Goal: Task Accomplishment & Management: Manage account settings

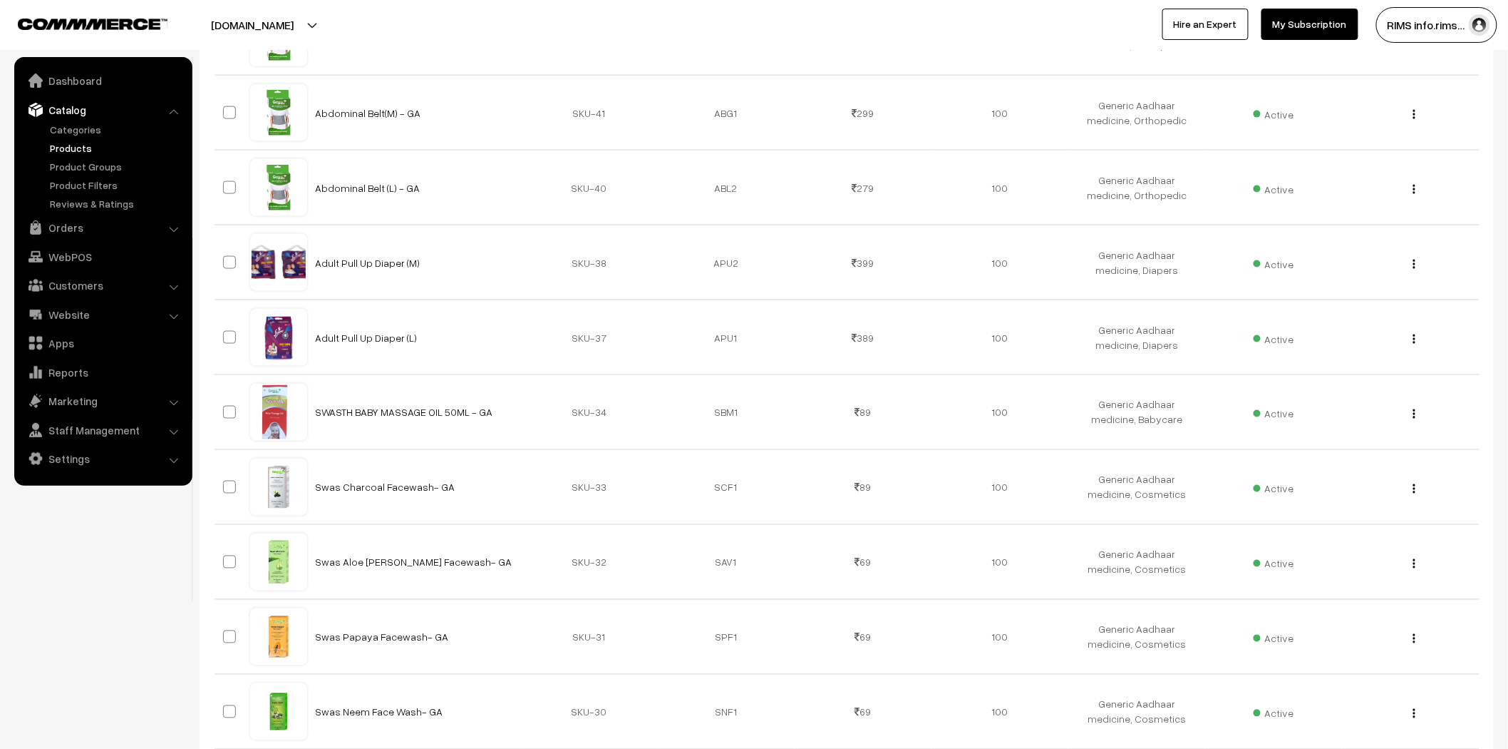
scroll to position [3014, 0]
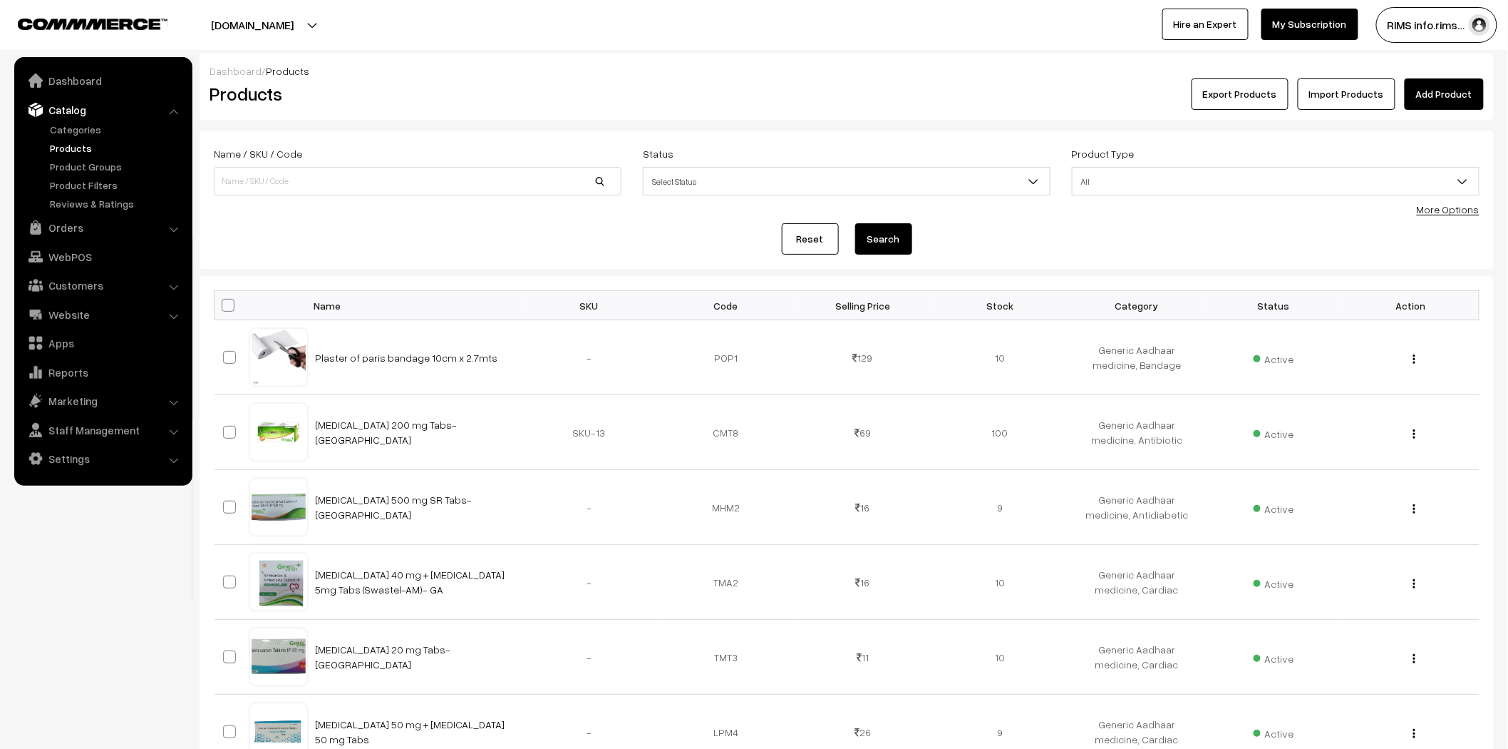
click at [66, 146] on link "Products" at bounding box center [116, 147] width 141 height 15
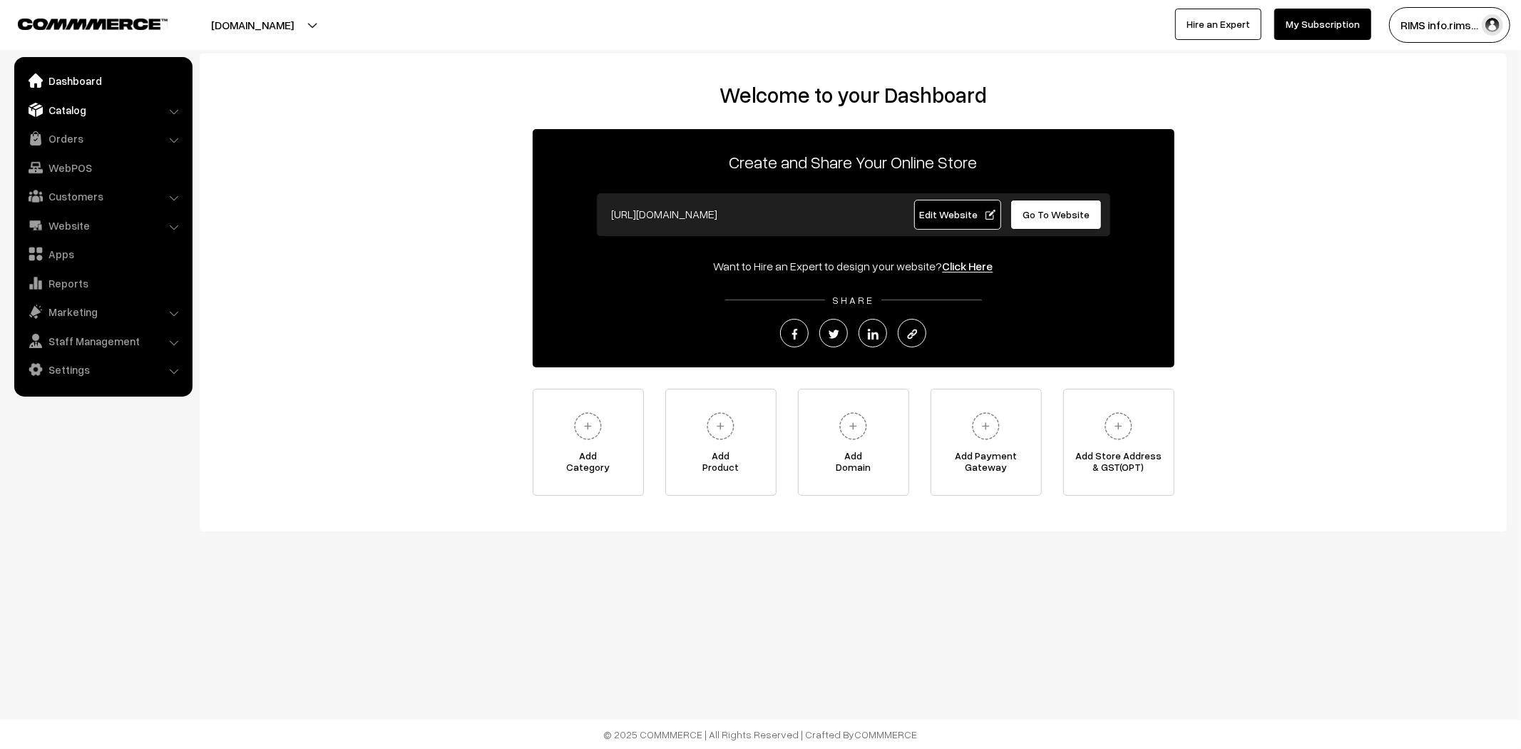
click at [56, 115] on link "Catalog" at bounding box center [103, 110] width 170 height 26
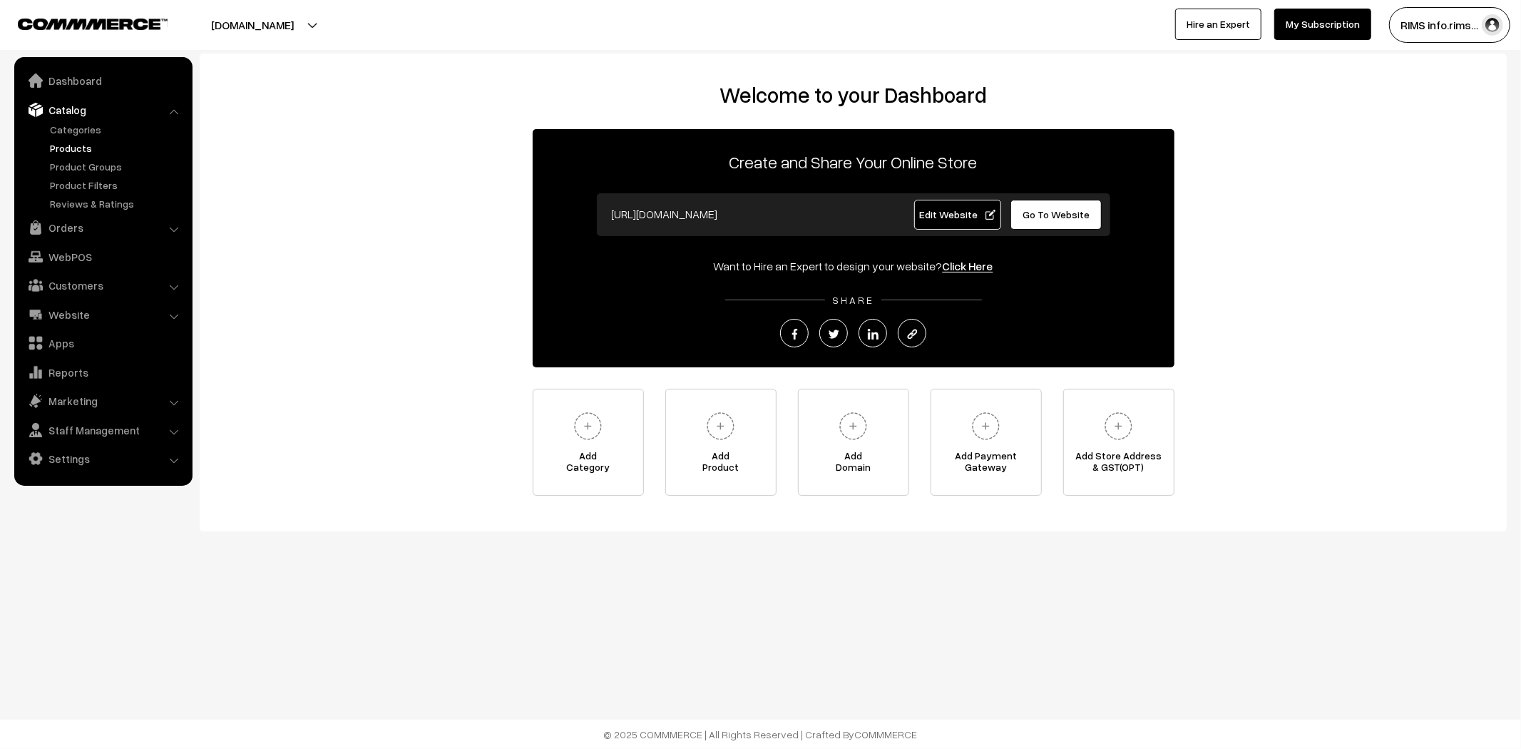
click at [62, 144] on link "Products" at bounding box center [116, 147] width 141 height 15
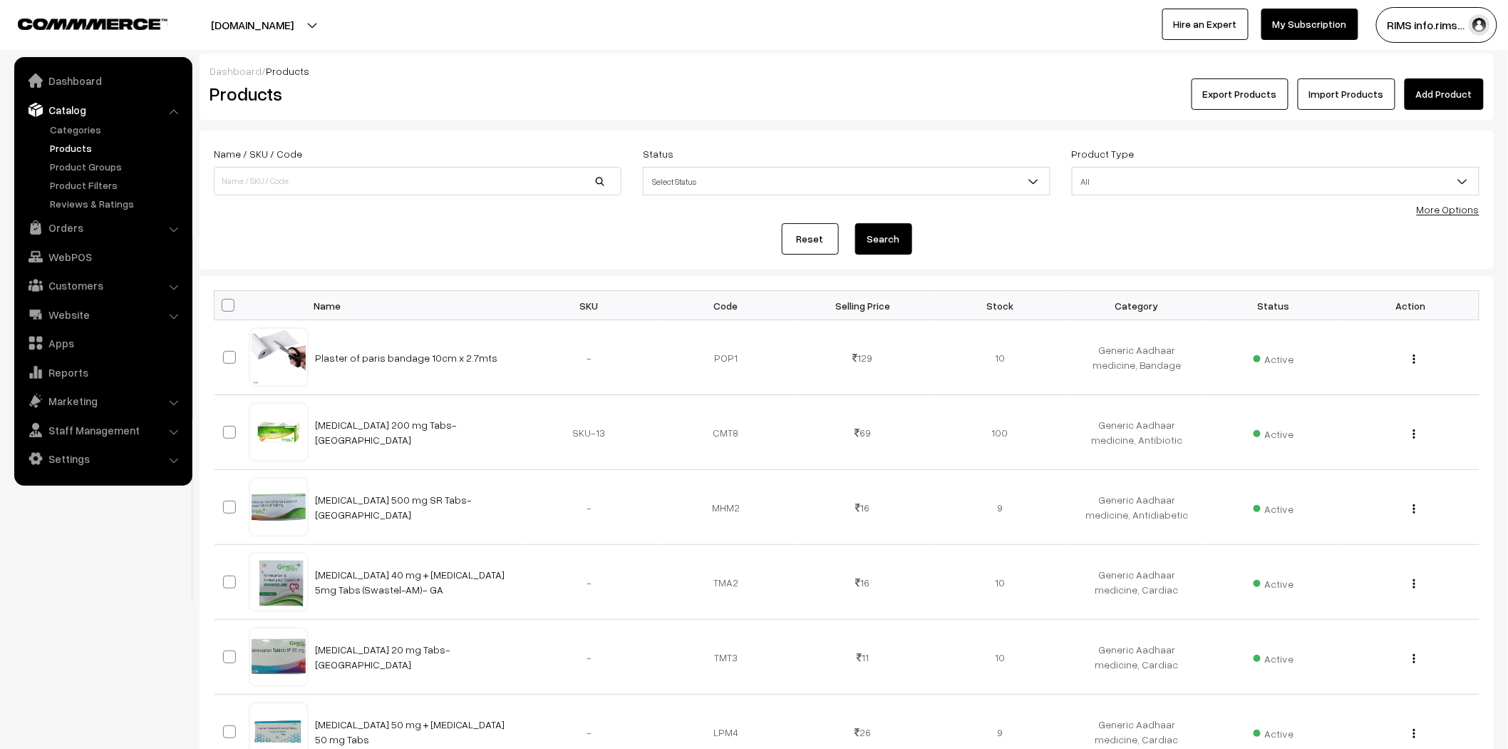
click at [1447, 101] on link "Add Product" at bounding box center [1444, 93] width 79 height 31
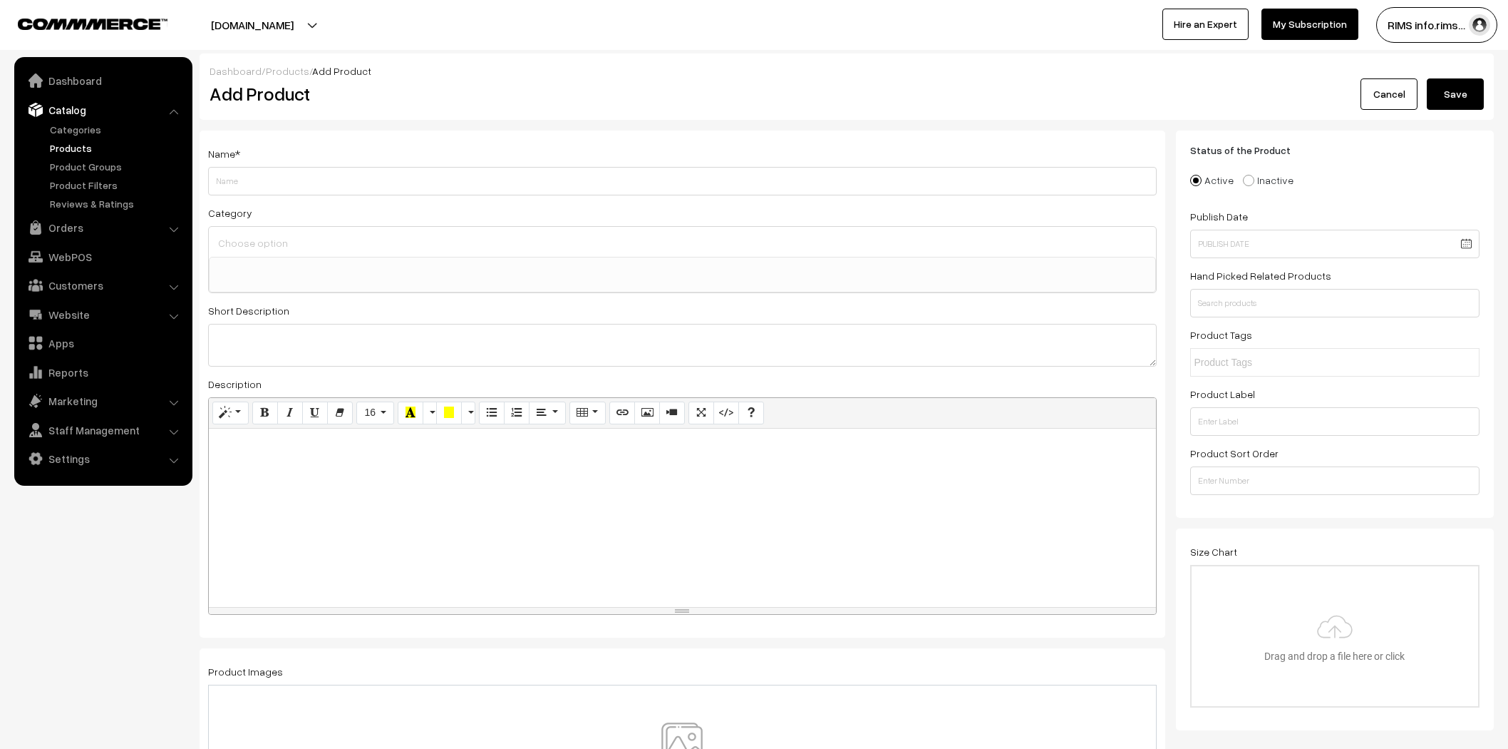
select select
click at [554, 187] on input "Weight" at bounding box center [682, 181] width 949 height 29
type input "fgbdf"
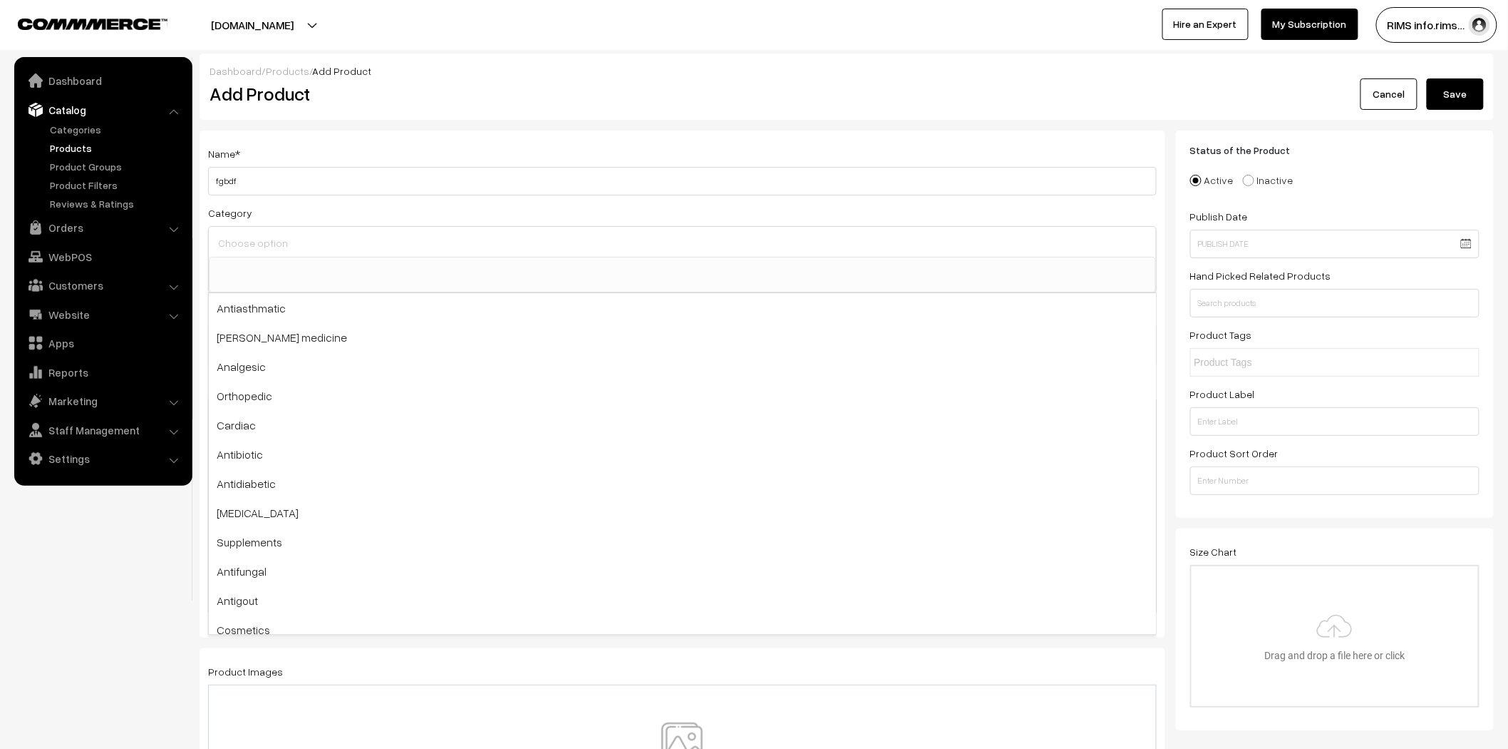
click at [463, 238] on input at bounding box center [683, 242] width 936 height 21
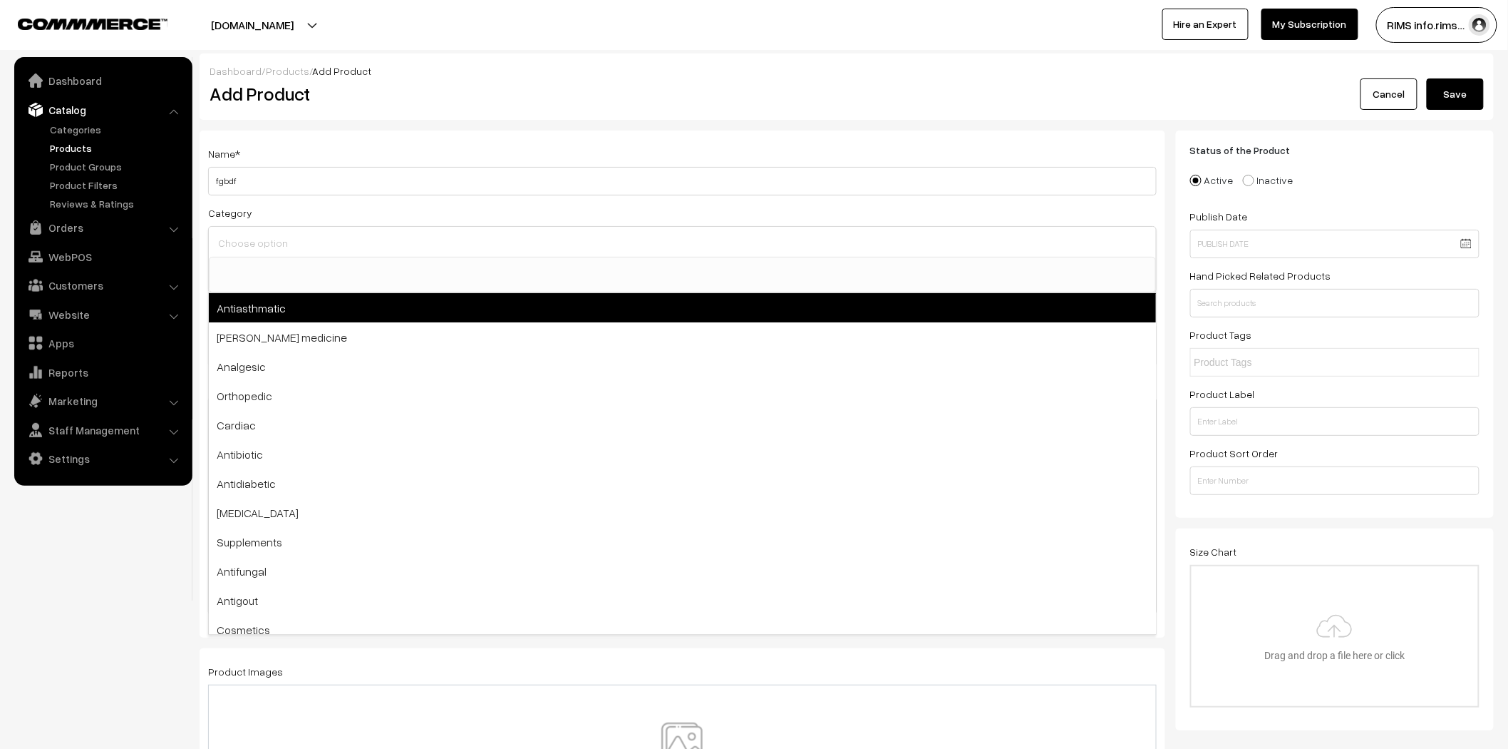
click at [443, 298] on span "Antiasthmatic" at bounding box center [682, 307] width 947 height 29
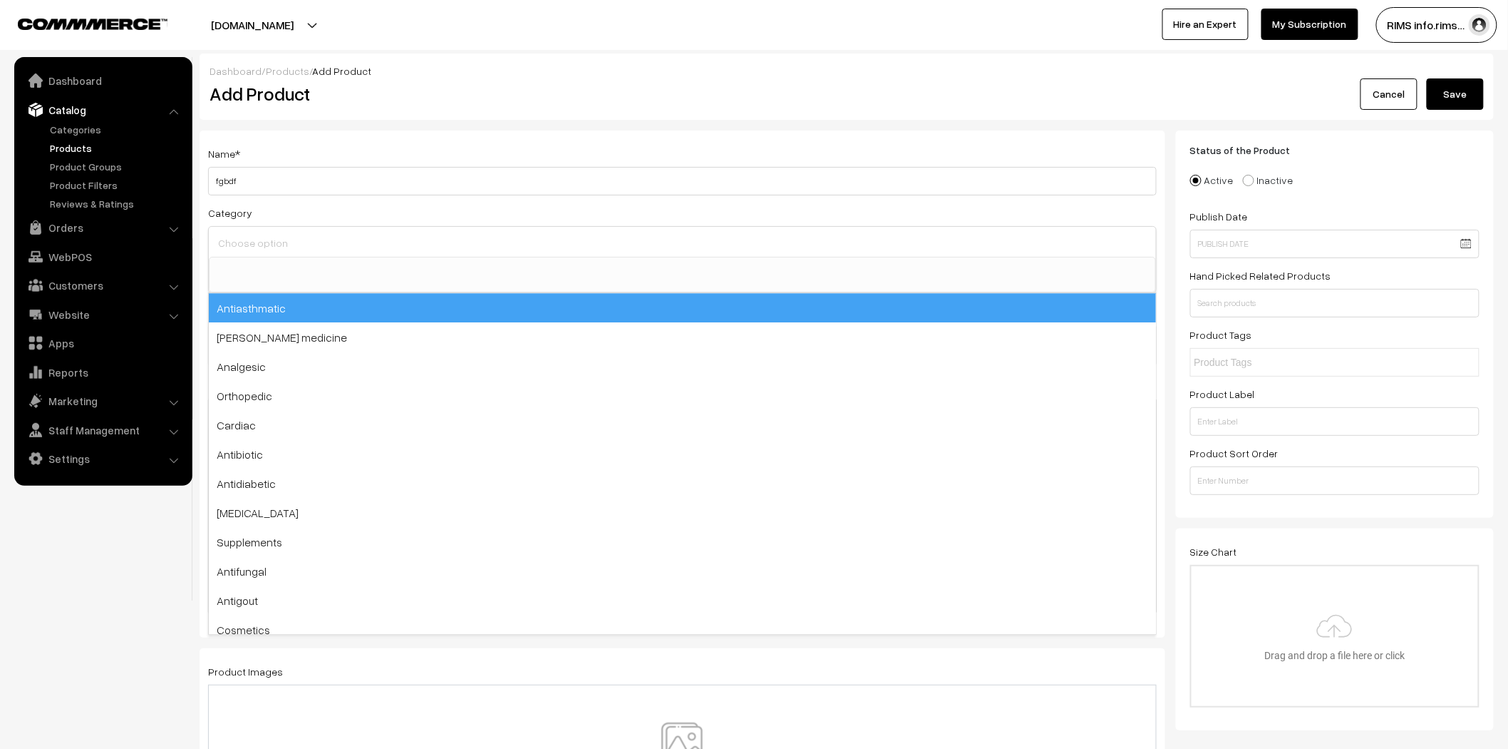
select select "118"
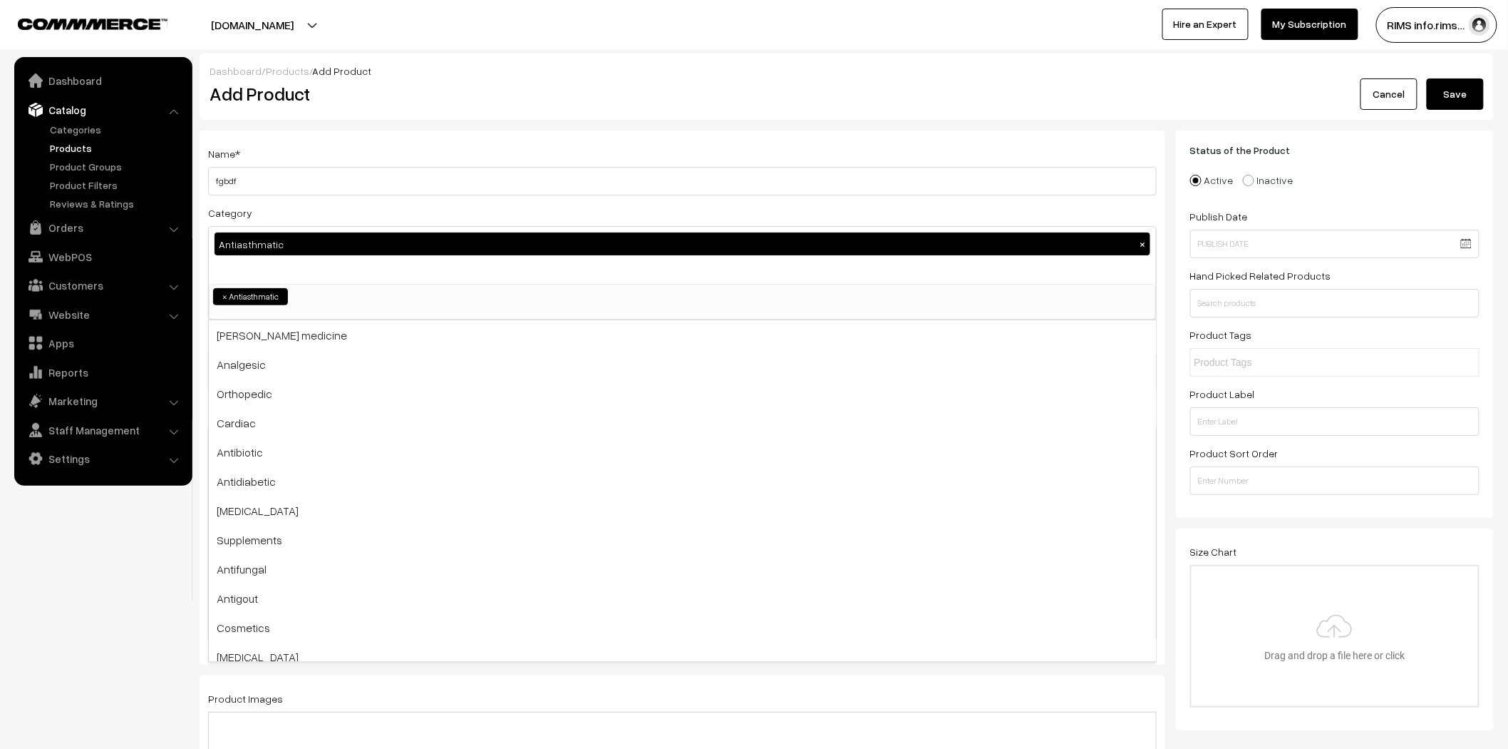
drag, startPoint x: 80, startPoint y: 547, endPoint x: 228, endPoint y: 540, distance: 148.5
click at [84, 549] on nav "Dashboard Catalog" at bounding box center [96, 431] width 192 height 749
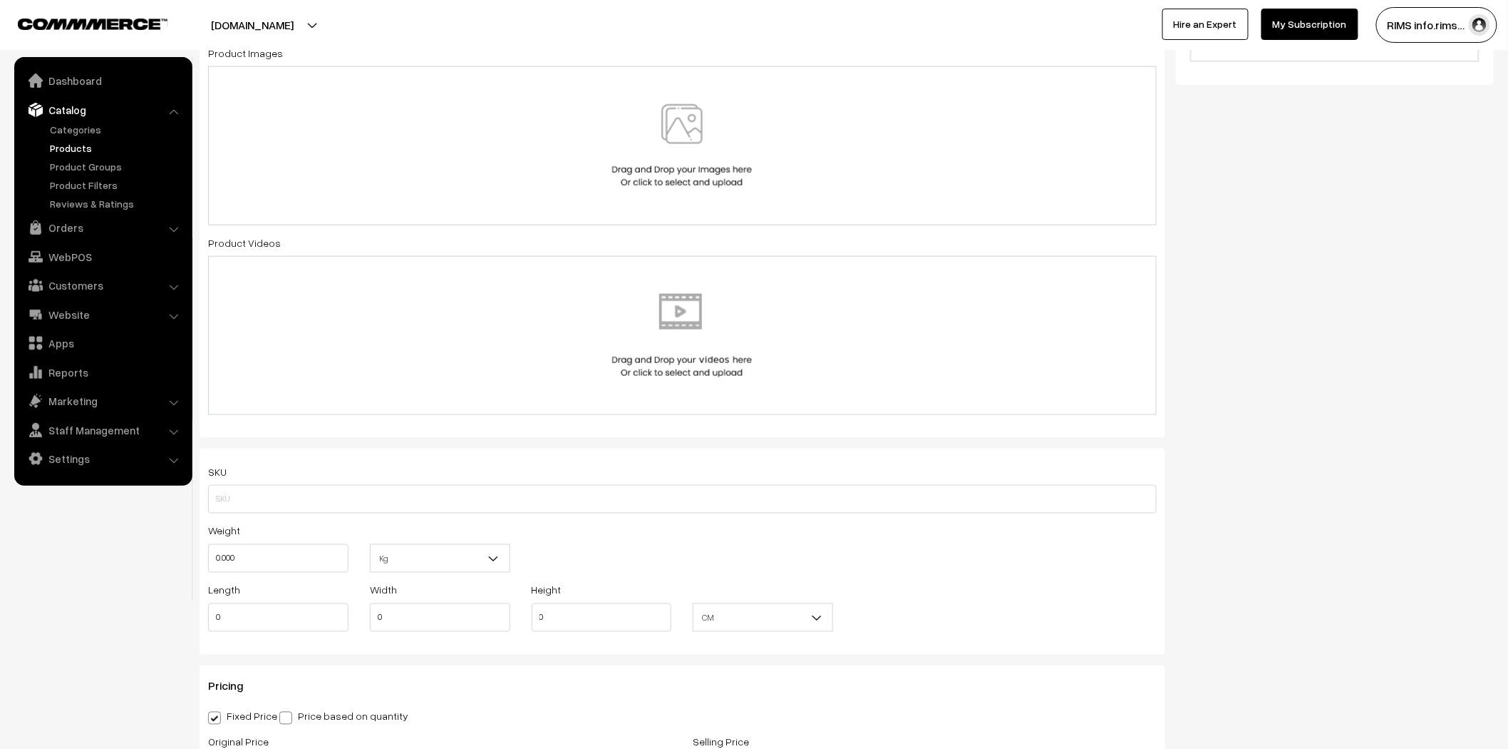
scroll to position [871, 0]
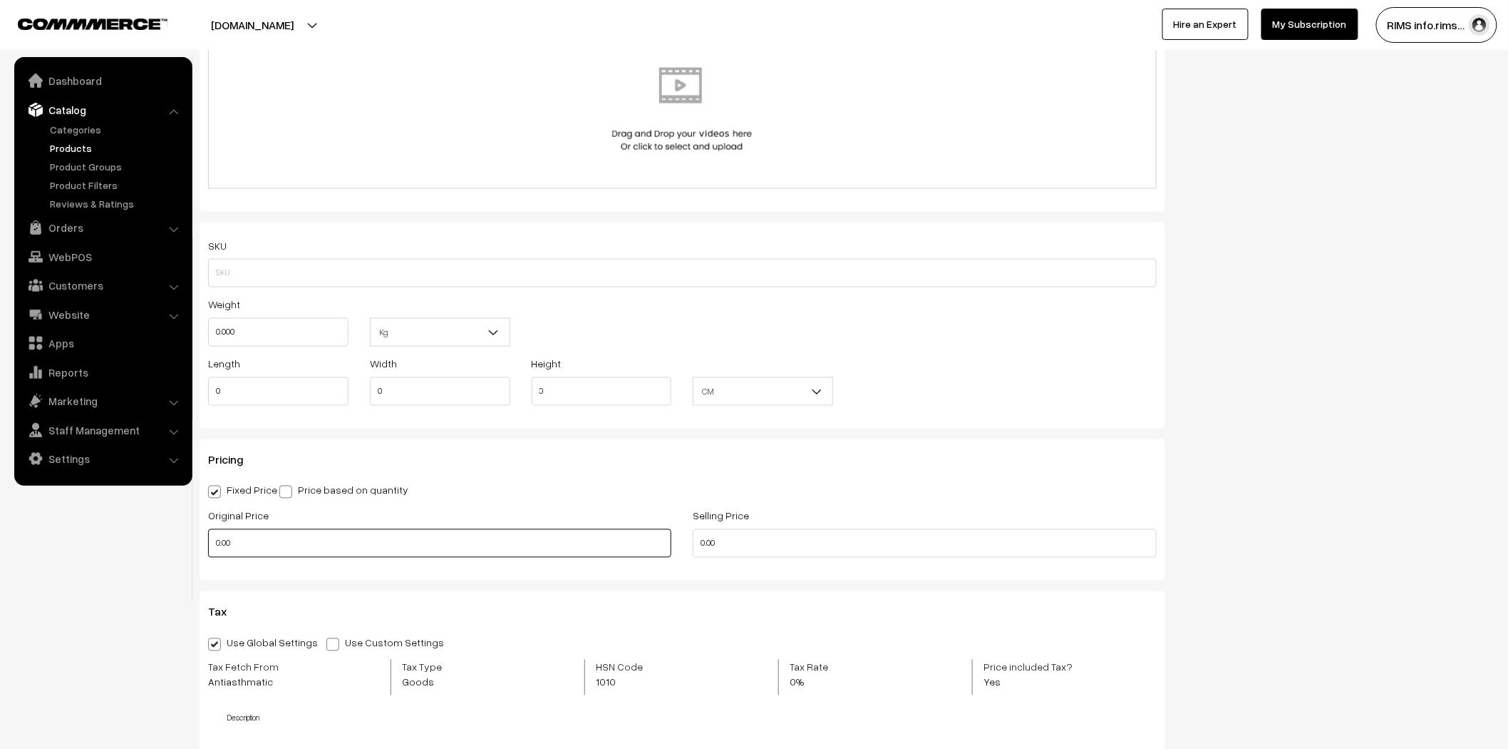
drag, startPoint x: 262, startPoint y: 546, endPoint x: 210, endPoint y: 551, distance: 53.0
click at [210, 551] on input "0.00" at bounding box center [439, 543] width 463 height 29
type input "33"
drag, startPoint x: 720, startPoint y: 540, endPoint x: 688, endPoint y: 542, distance: 32.2
click at [688, 542] on div "Selling Price 0.00" at bounding box center [924, 536] width 485 height 59
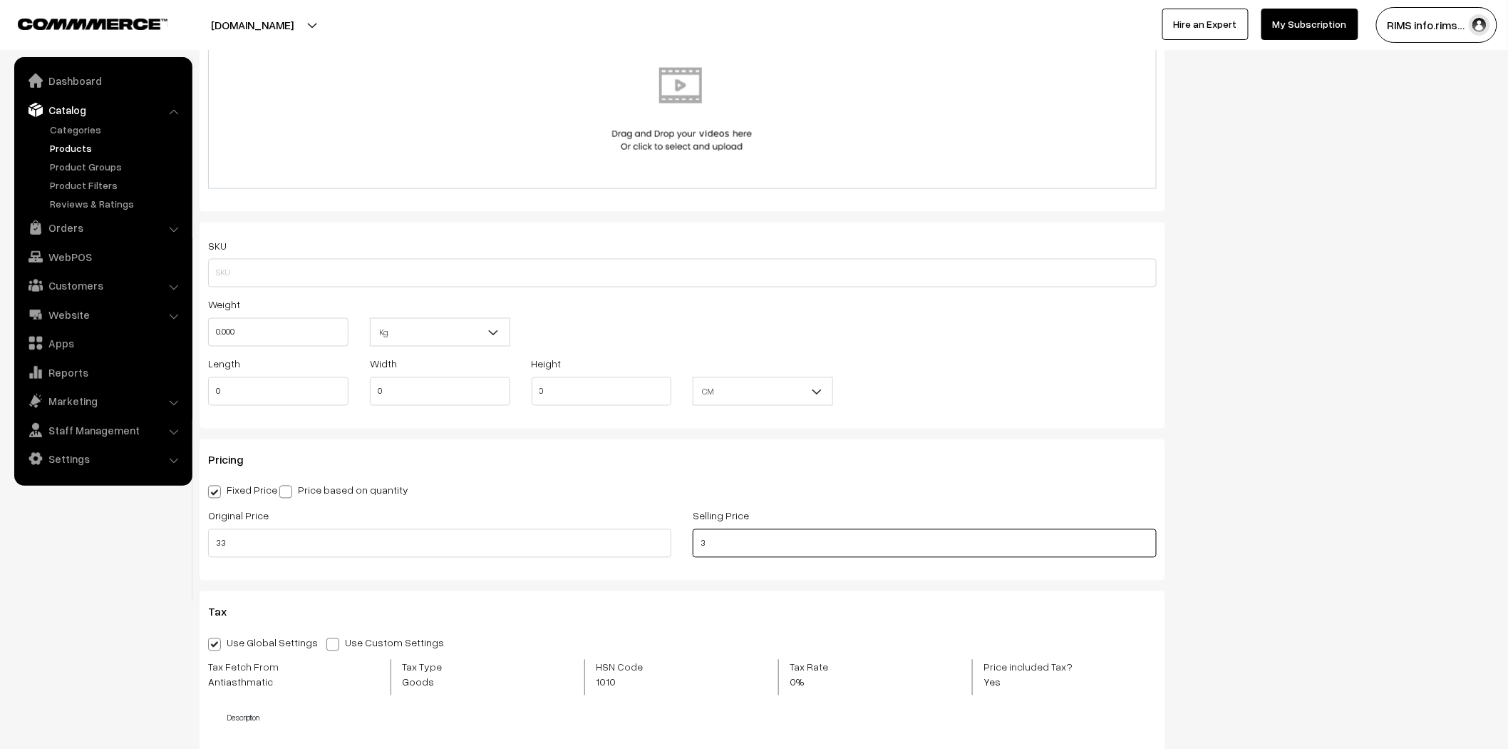
drag, startPoint x: 723, startPoint y: 542, endPoint x: 703, endPoint y: 545, distance: 20.2
click at [703, 545] on input "3" at bounding box center [924, 543] width 463 height 29
type input "22"
drag, startPoint x: 1342, startPoint y: 384, endPoint x: 1362, endPoint y: 257, distance: 128.5
click at [1344, 381] on div "Status of the Product Active Inactive Product Type -- Select -- -- Select -- Pu…" at bounding box center [1340, 187] width 329 height 1857
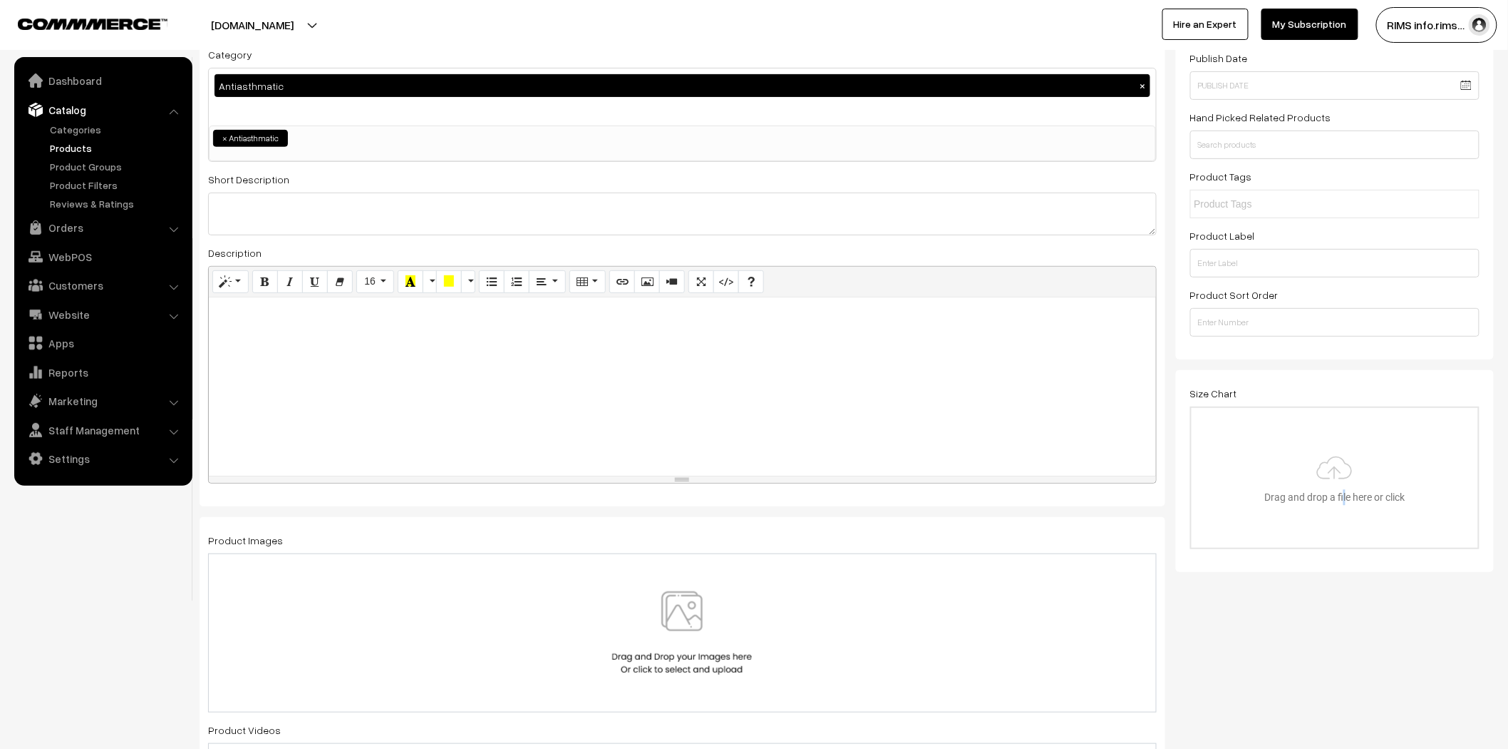
scroll to position [0, 0]
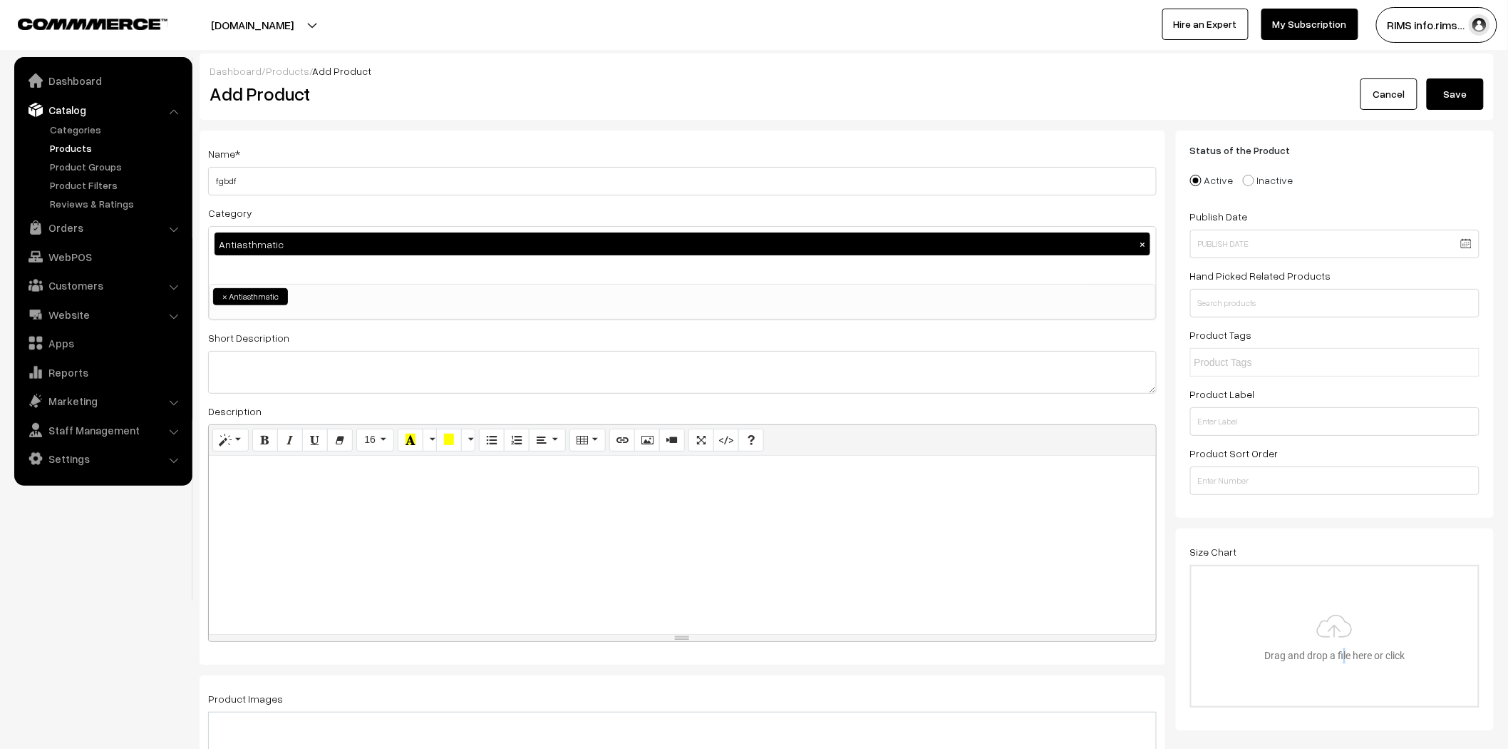
click at [1434, 104] on button "Save" at bounding box center [1455, 93] width 57 height 31
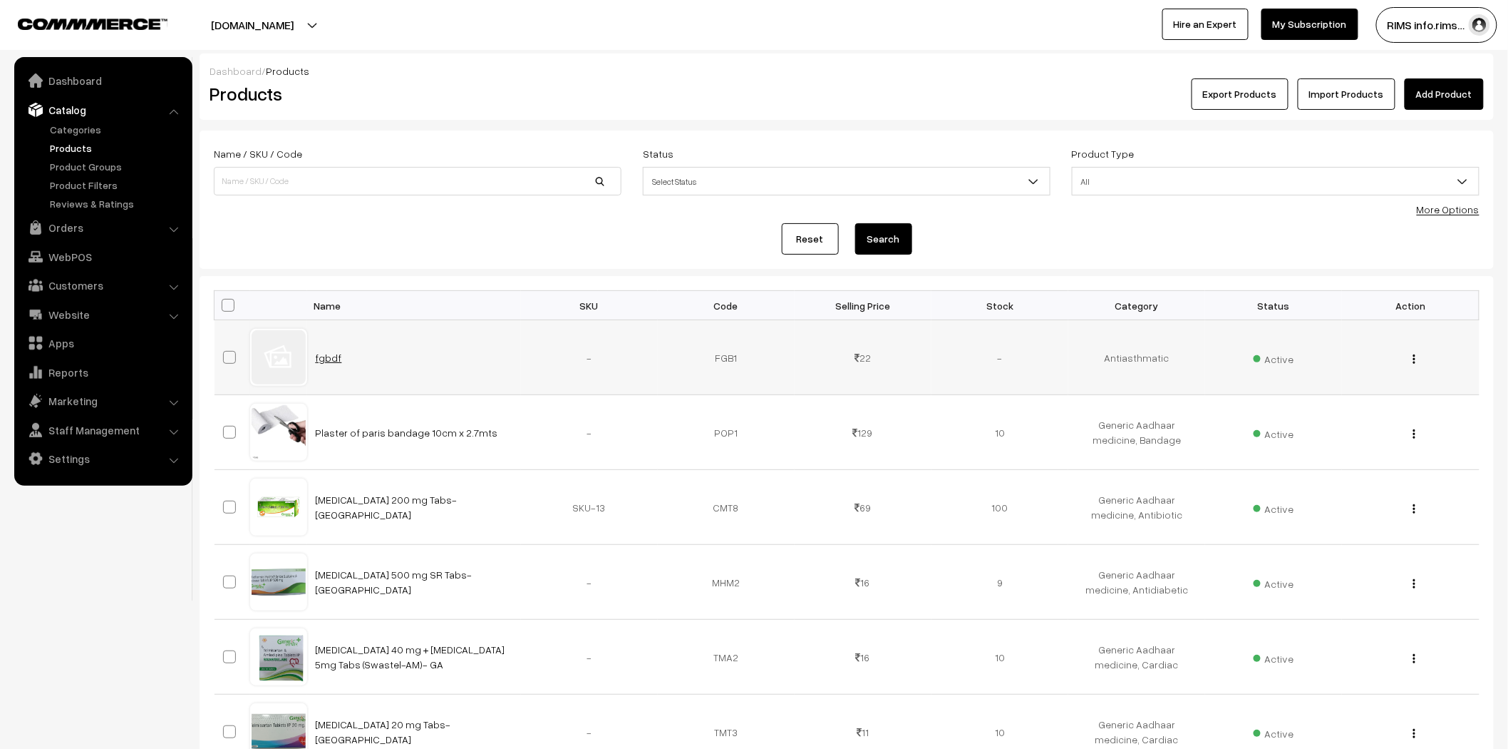
drag, startPoint x: 359, startPoint y: 351, endPoint x: 318, endPoint y: 354, distance: 41.5
click at [318, 354] on td "fgbdf" at bounding box center [414, 357] width 214 height 75
copy link "gbdf"
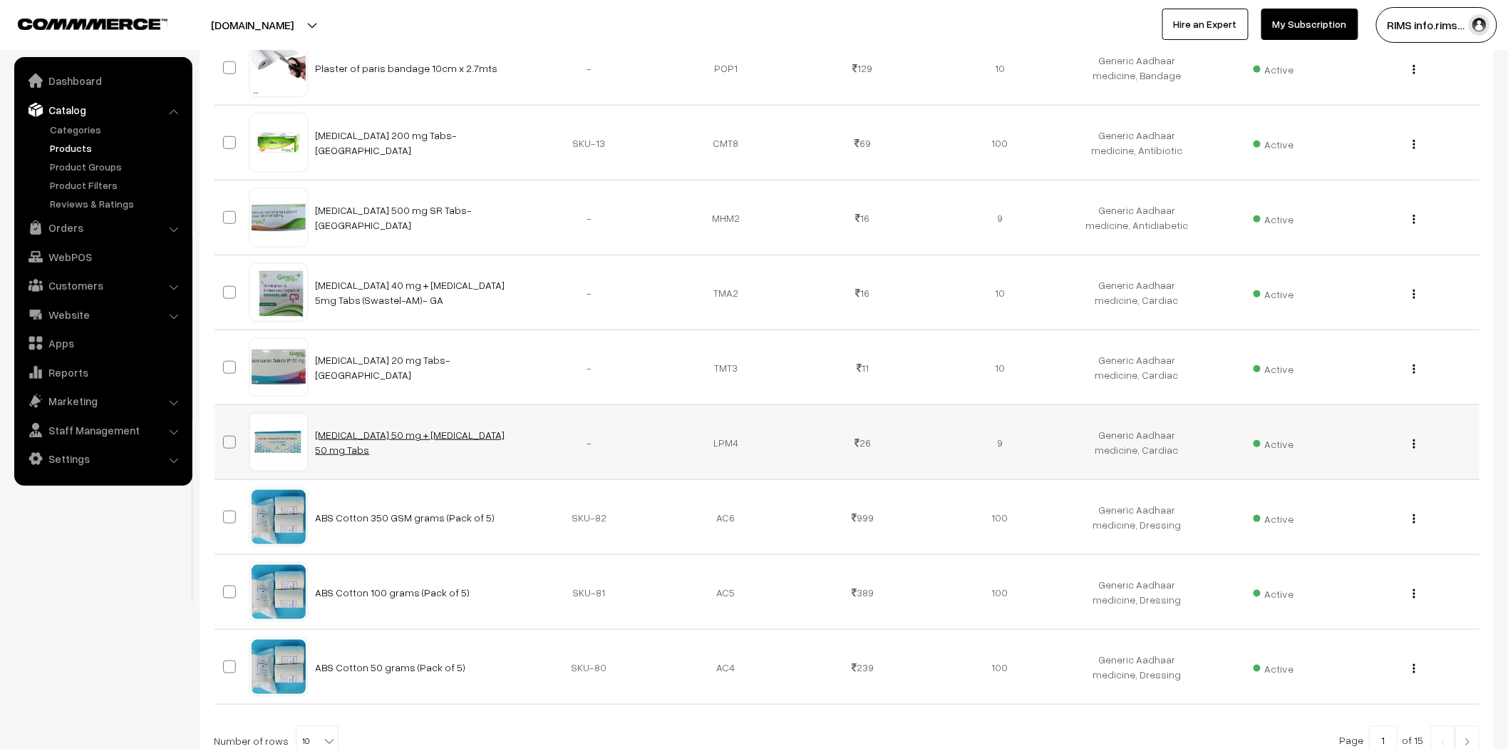
scroll to position [500, 0]
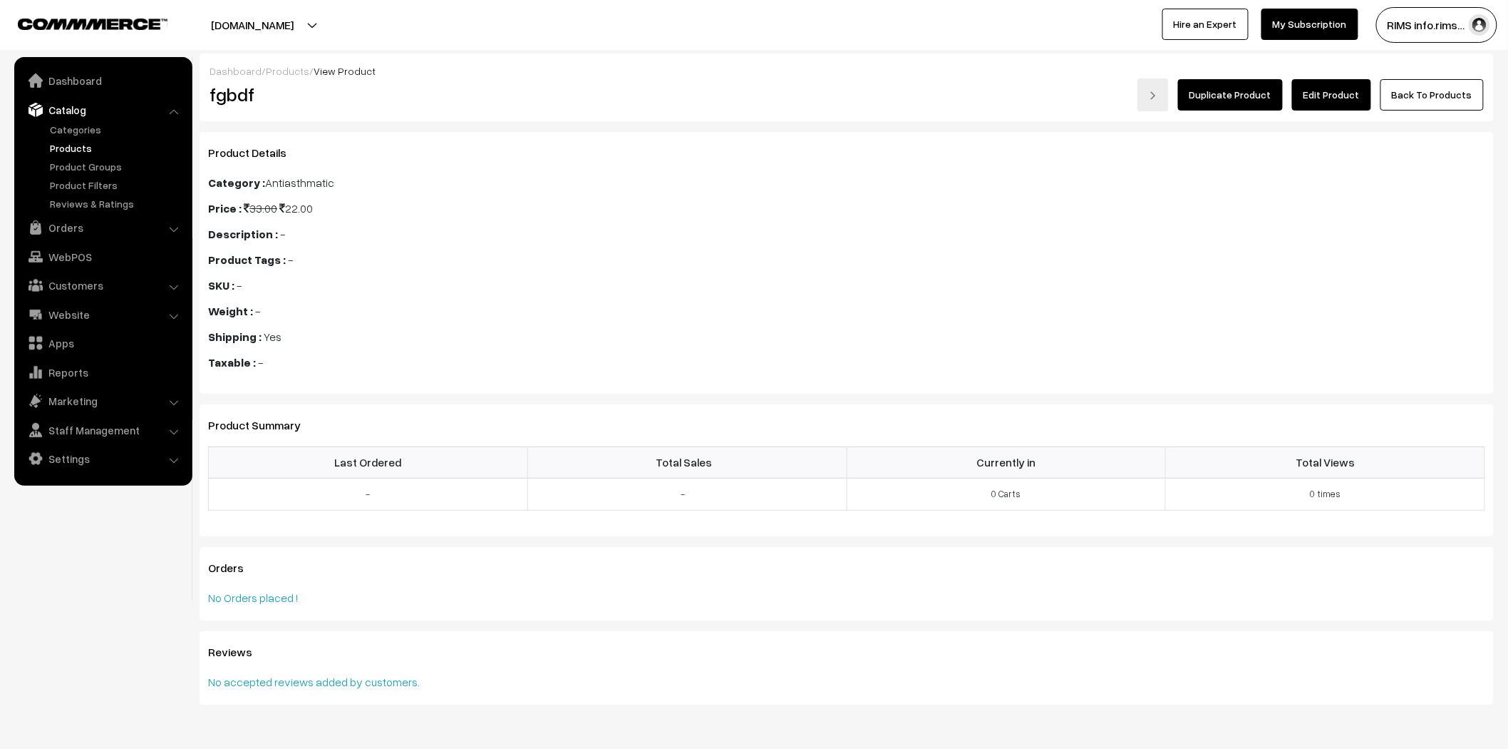
click at [1353, 96] on link "Edit Product" at bounding box center [1331, 94] width 79 height 31
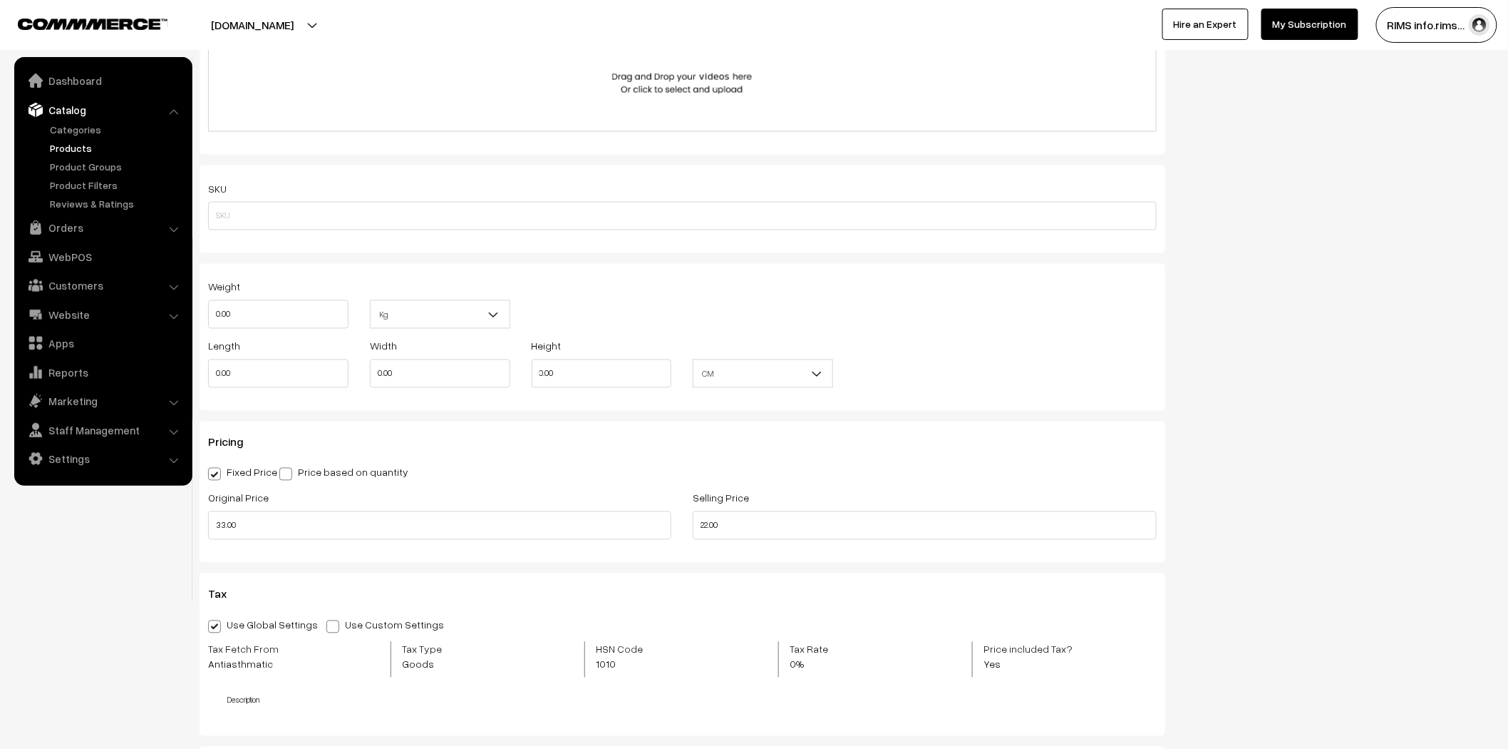
scroll to position [950, 0]
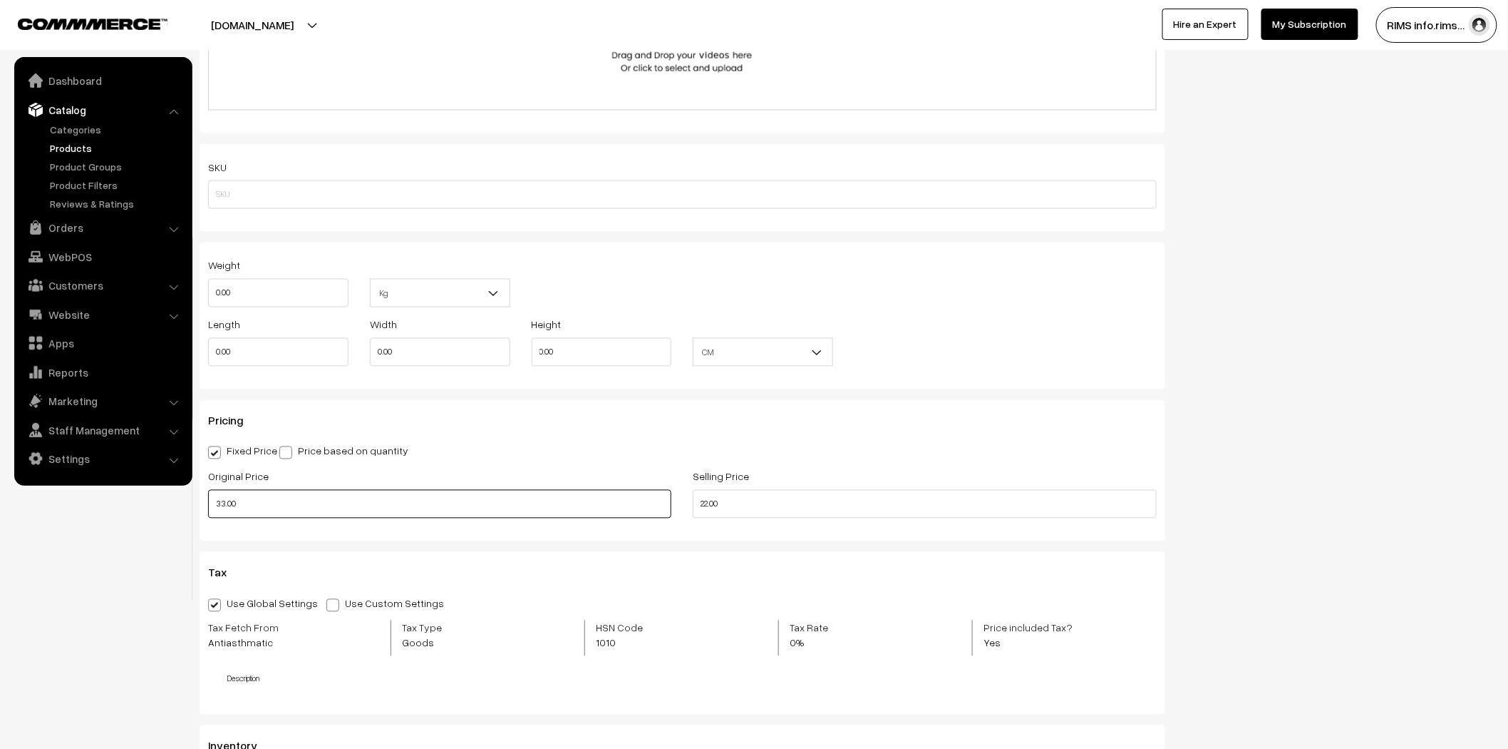
drag, startPoint x: 242, startPoint y: 507, endPoint x: 216, endPoint y: 510, distance: 26.5
click at [216, 510] on input "33.00" at bounding box center [439, 504] width 463 height 29
click at [718, 504] on input "22.00" at bounding box center [924, 504] width 463 height 29
drag, startPoint x: 724, startPoint y: 507, endPoint x: 689, endPoint y: 508, distance: 34.2
click at [689, 508] on div "Selling Price 22.00" at bounding box center [924, 497] width 485 height 59
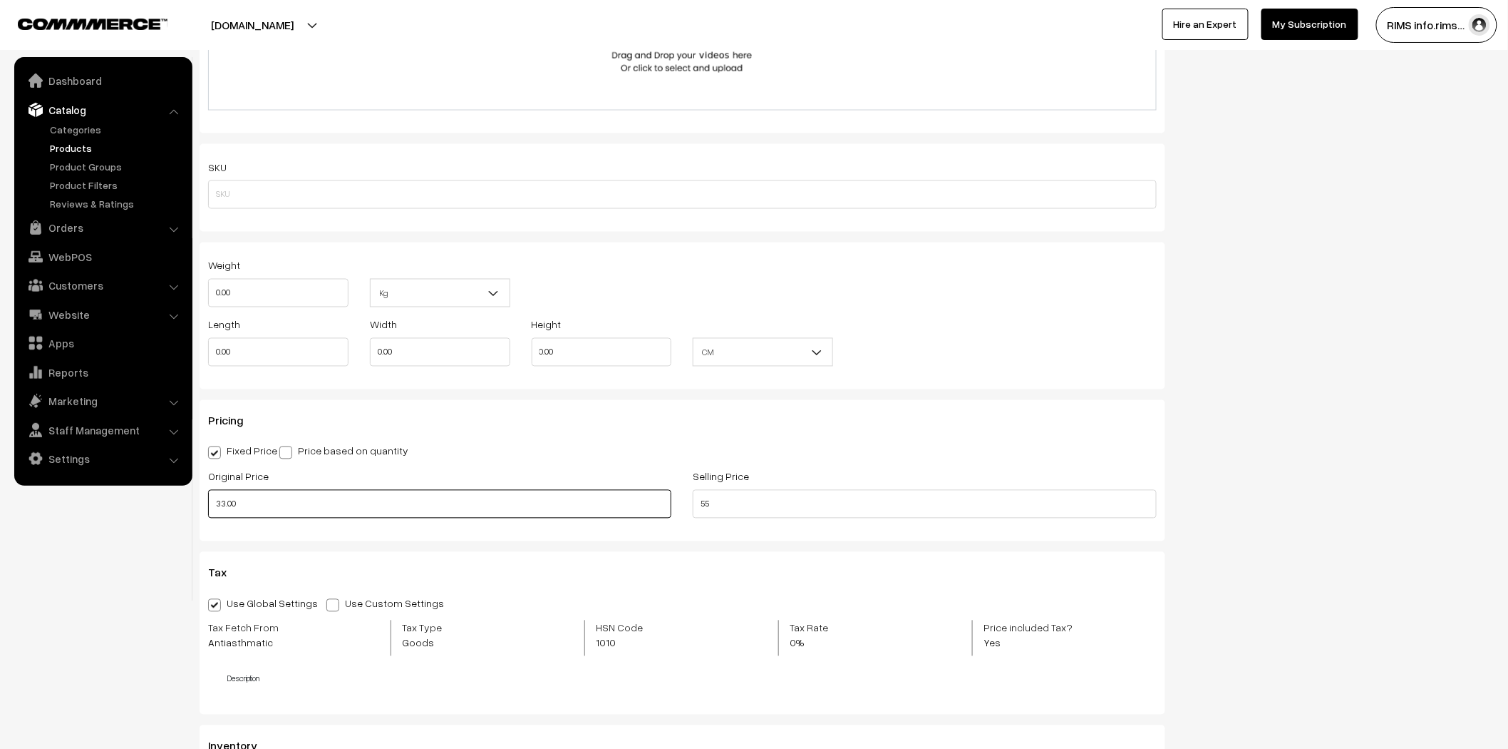
type input "55.00"
drag, startPoint x: 279, startPoint y: 510, endPoint x: 212, endPoint y: 518, distance: 68.1
click at [212, 518] on input "33.00" at bounding box center [439, 504] width 463 height 29
type input "99.00"
drag, startPoint x: 1227, startPoint y: 331, endPoint x: 1239, endPoint y: 331, distance: 12.1
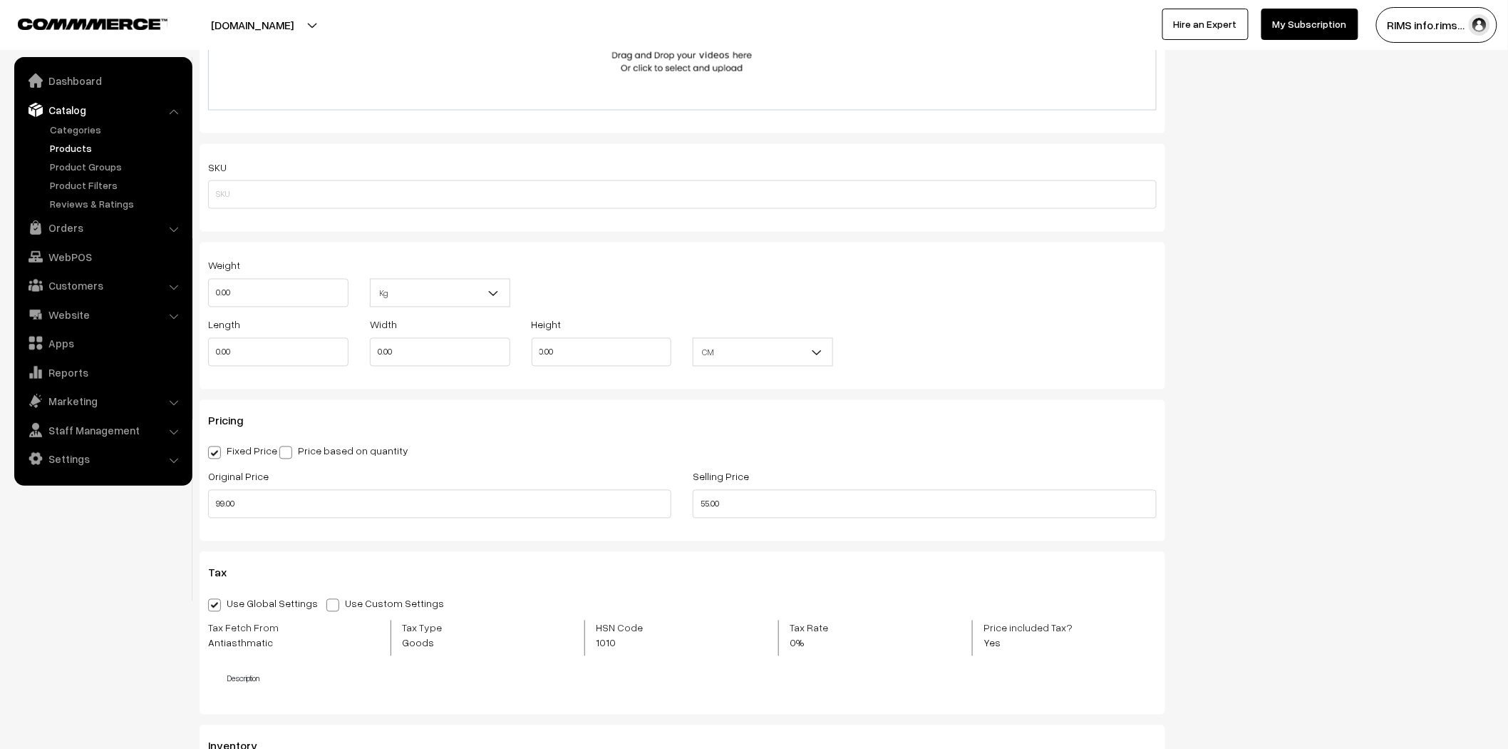
click at [1228, 331] on div "Status Active Inactive Active Publish Date Product Type -- Select -- -- Select …" at bounding box center [1340, 124] width 329 height 1884
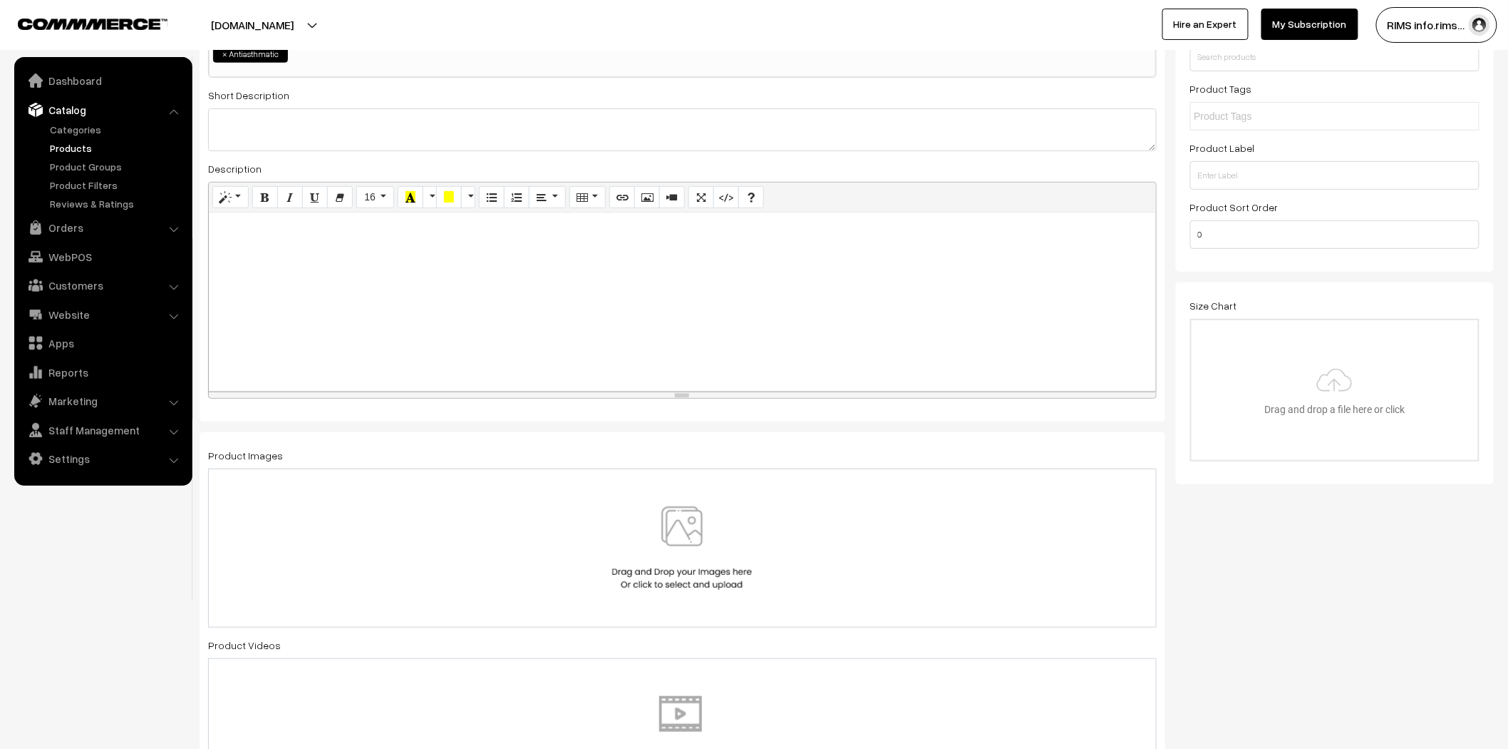
scroll to position [0, 0]
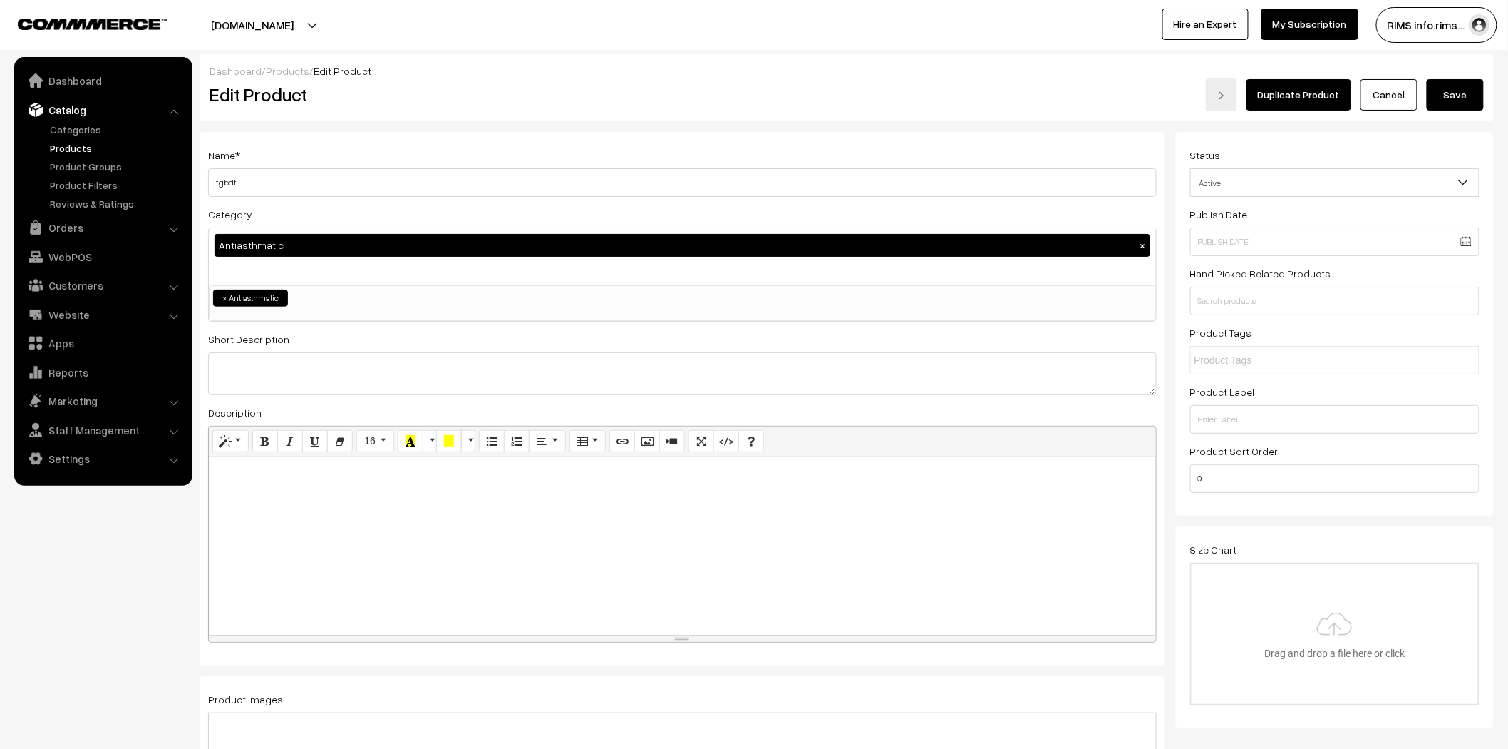
click at [1447, 96] on button "Save" at bounding box center [1455, 94] width 57 height 31
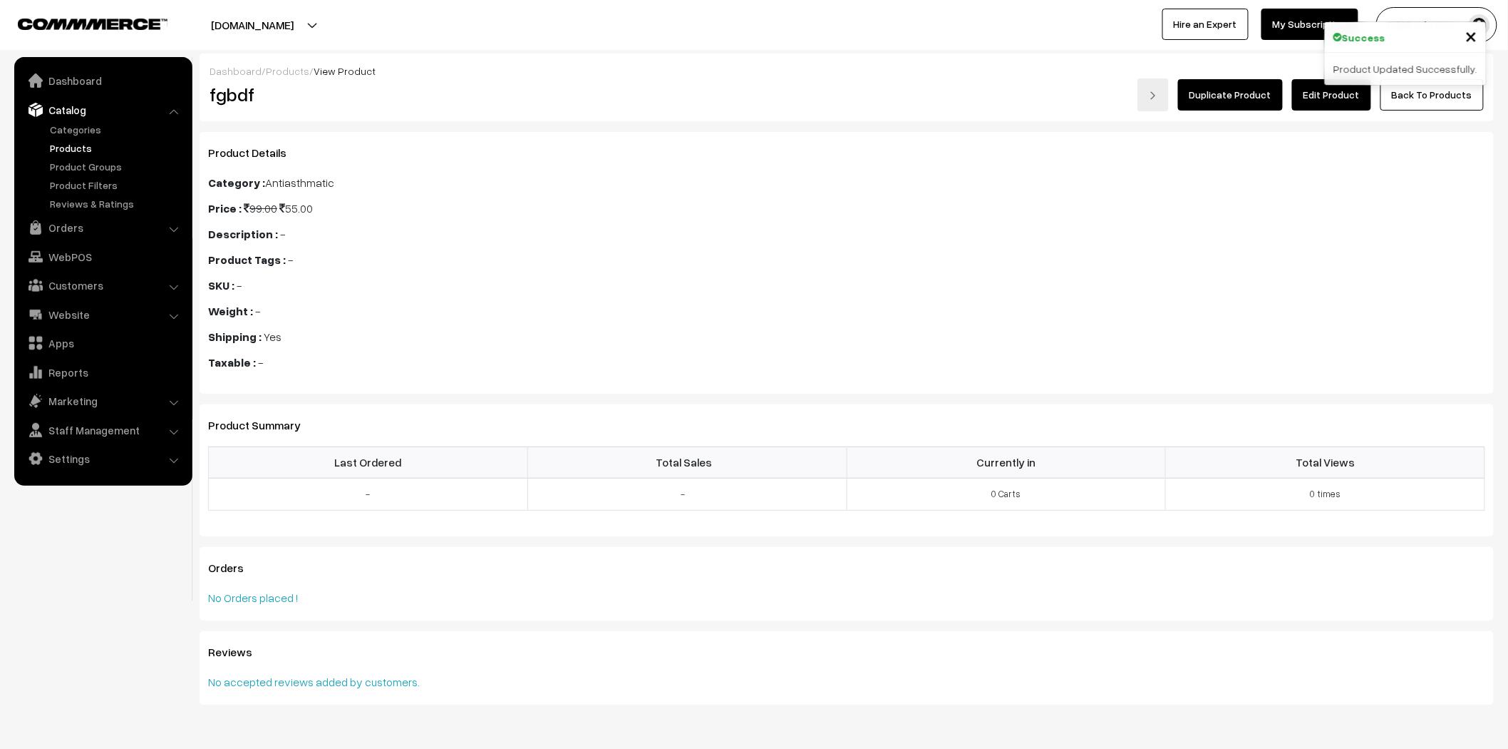
click at [1313, 98] on link "Edit Product" at bounding box center [1331, 94] width 79 height 31
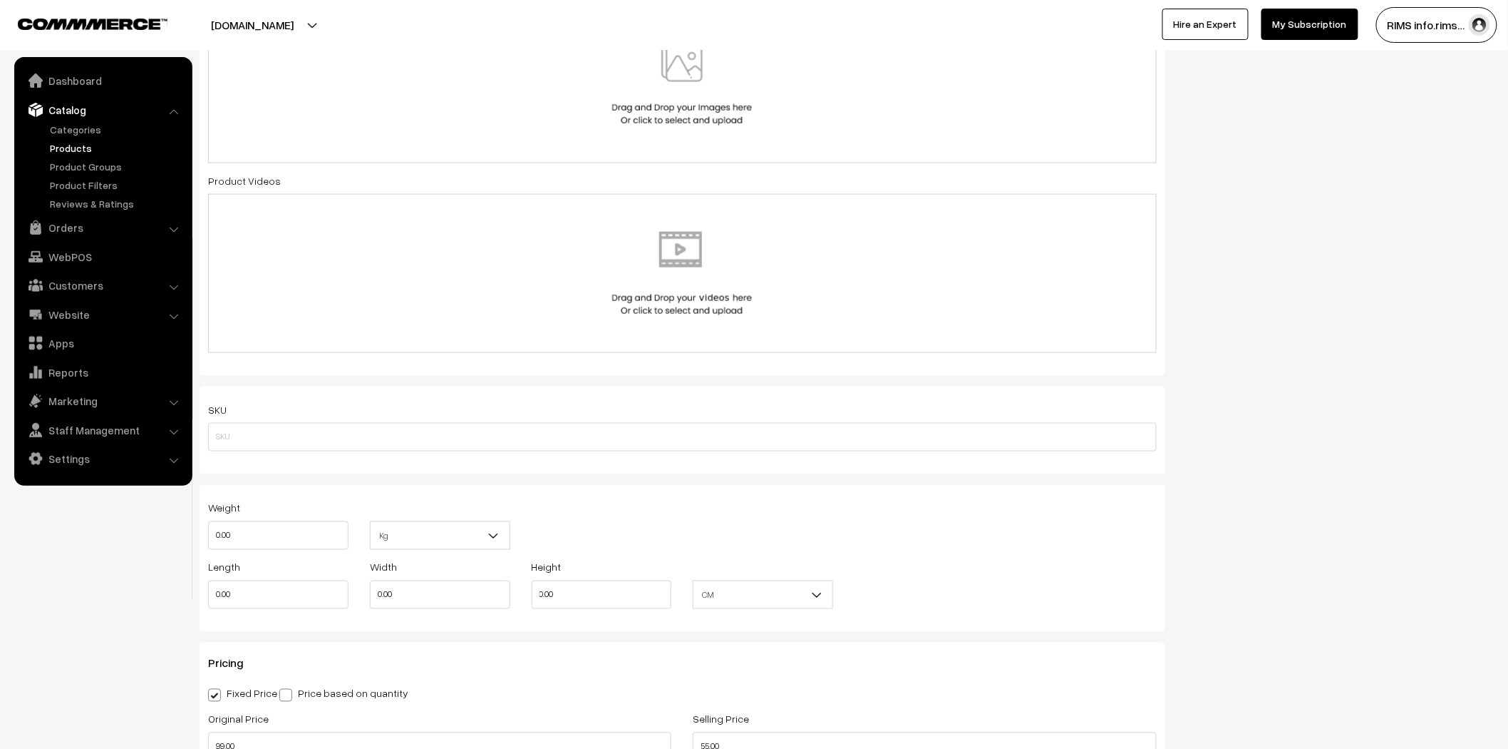
scroll to position [871, 0]
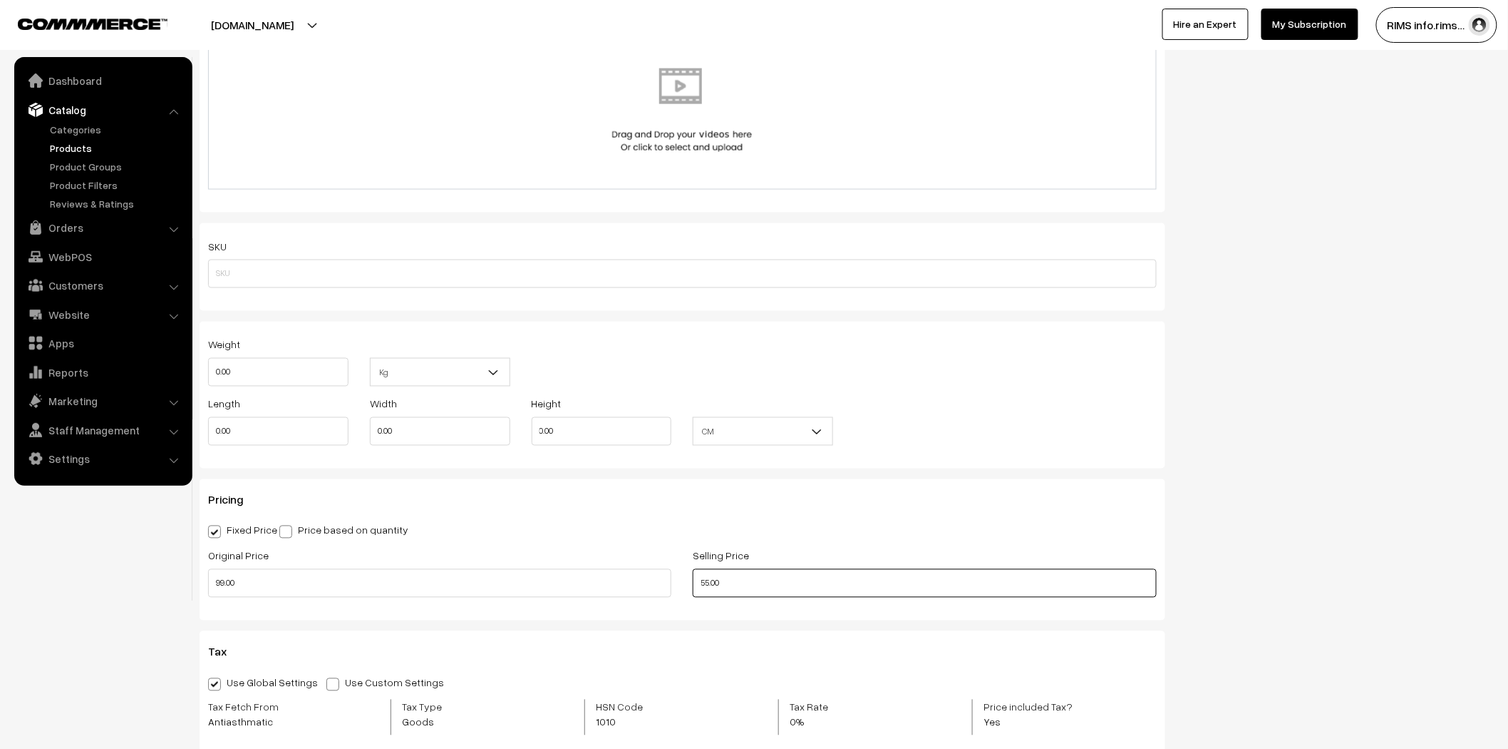
drag, startPoint x: 724, startPoint y: 582, endPoint x: 699, endPoint y: 587, distance: 25.4
click at [699, 587] on input "55.00" at bounding box center [924, 583] width 463 height 29
type input "44.00"
click at [1315, 458] on div "Status Active Inactive Active Publish Date Product Type -- Select -- -- Select …" at bounding box center [1340, 203] width 329 height 1884
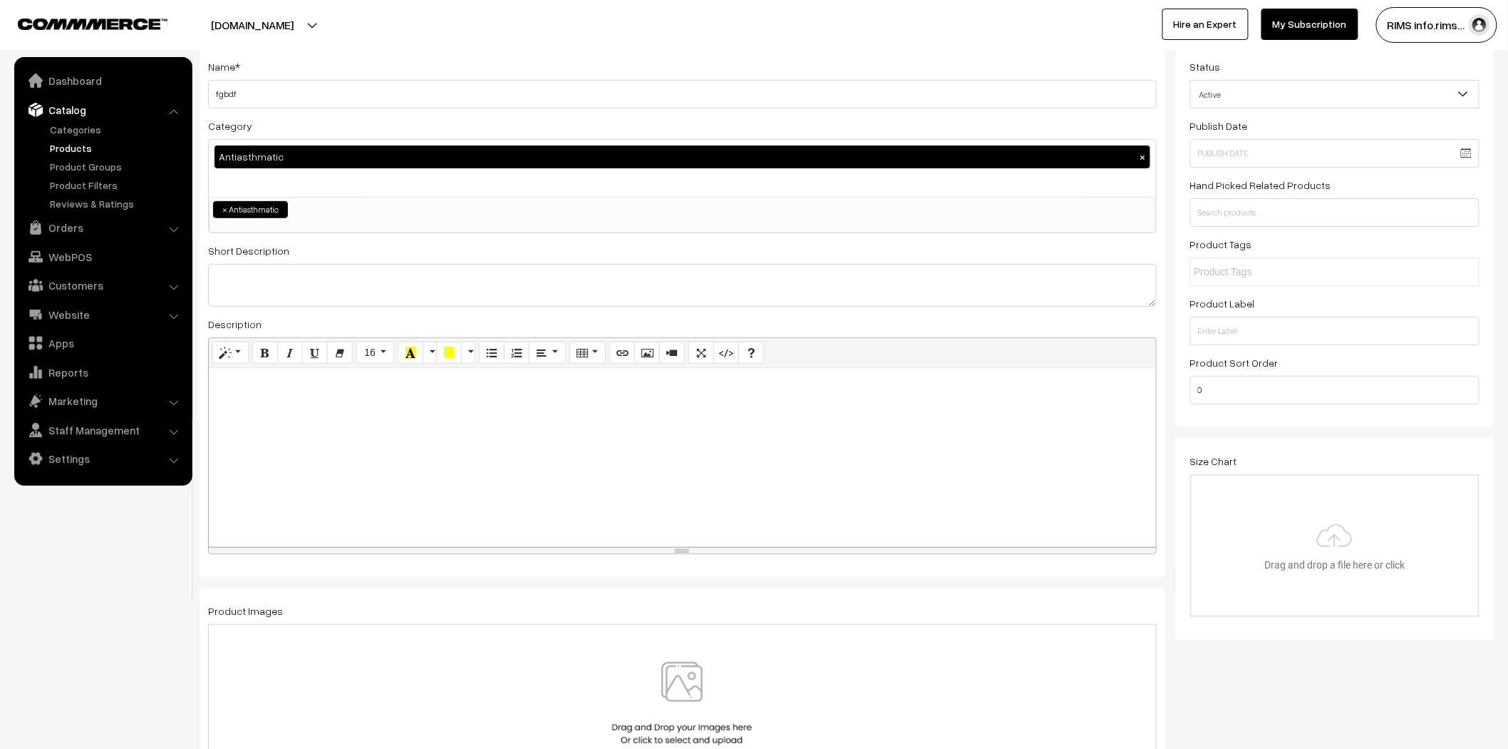
scroll to position [0, 0]
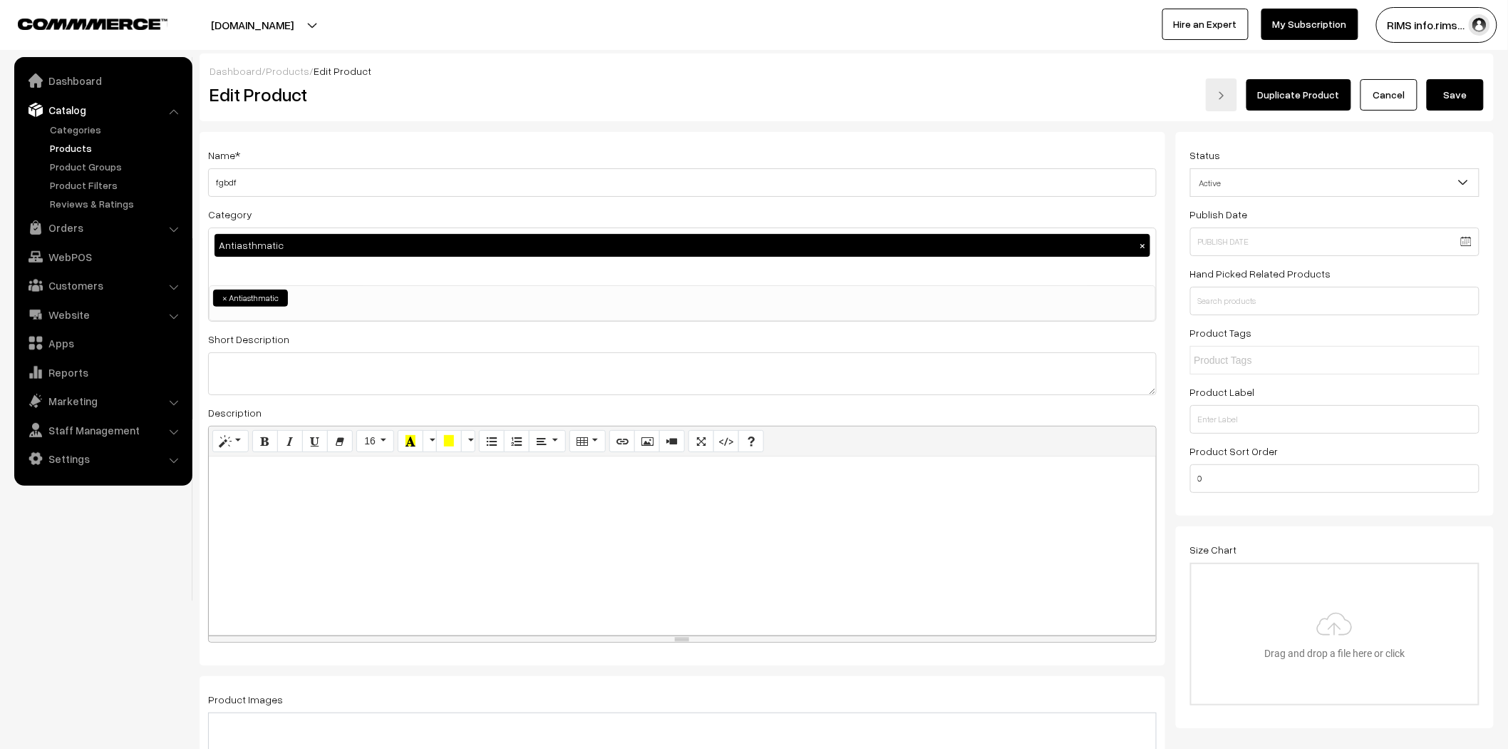
click at [1460, 102] on button "Save" at bounding box center [1455, 94] width 57 height 31
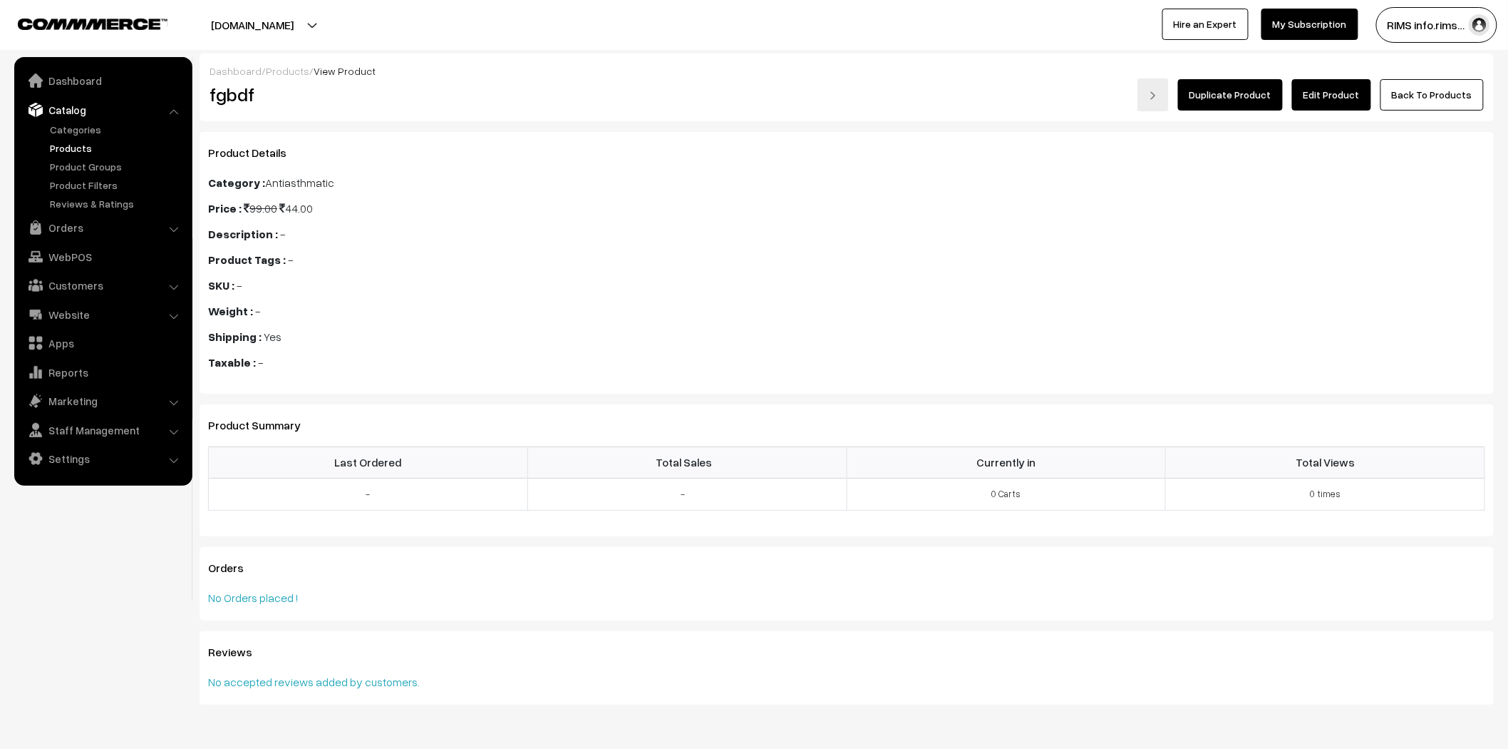
click at [1317, 89] on link "Edit Product" at bounding box center [1331, 94] width 79 height 31
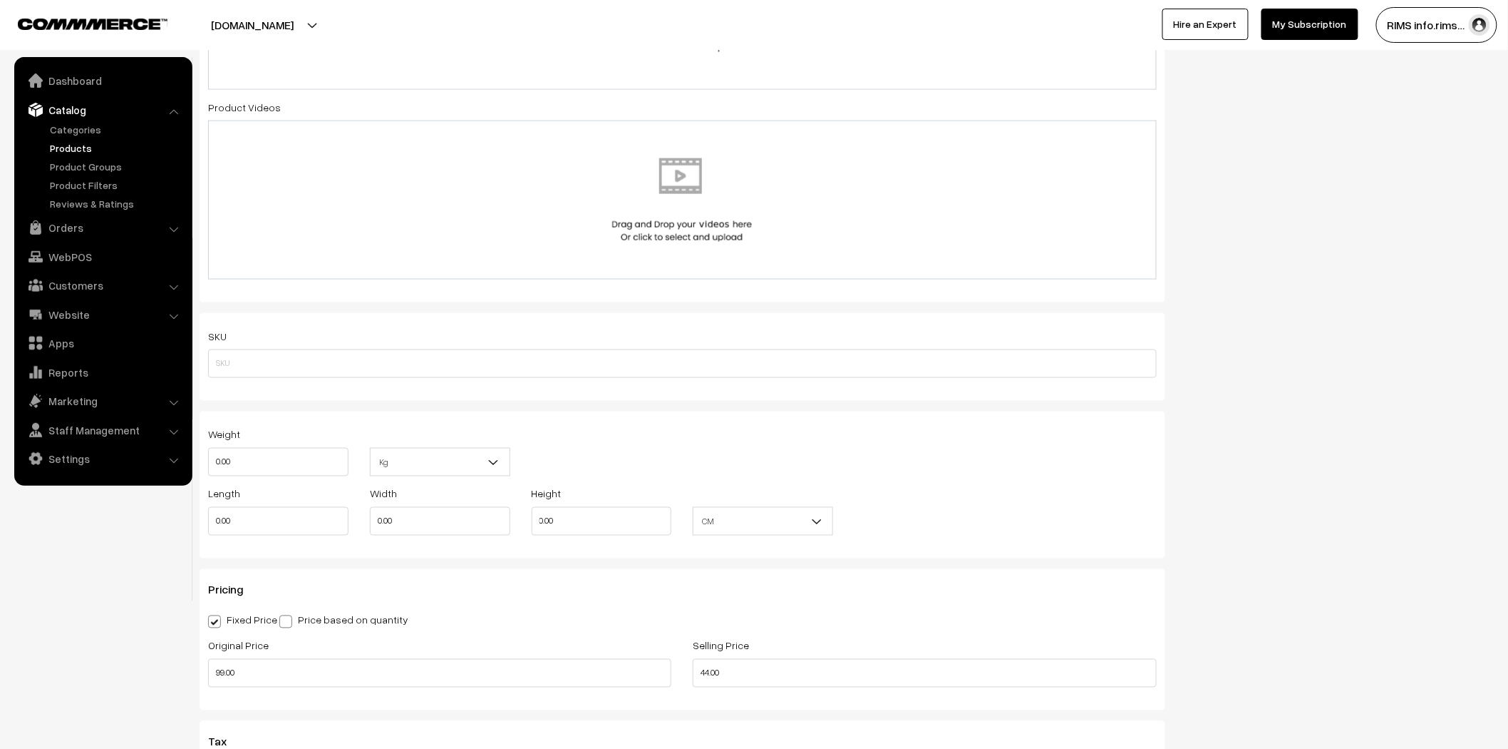
scroll to position [950, 0]
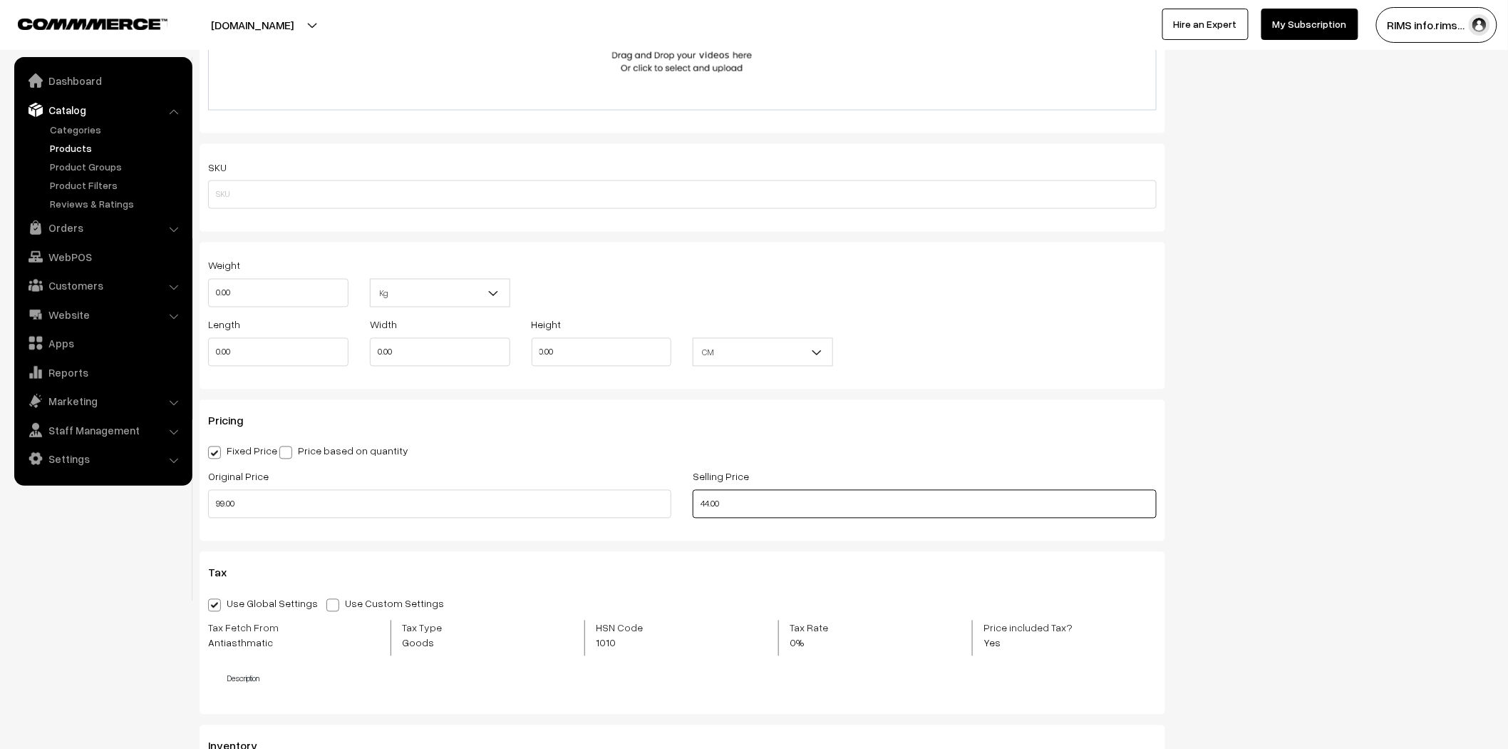
drag, startPoint x: 733, startPoint y: 506, endPoint x: 658, endPoint y: 493, distance: 75.9
click at [687, 507] on div "Selling Price 44.00" at bounding box center [924, 497] width 485 height 59
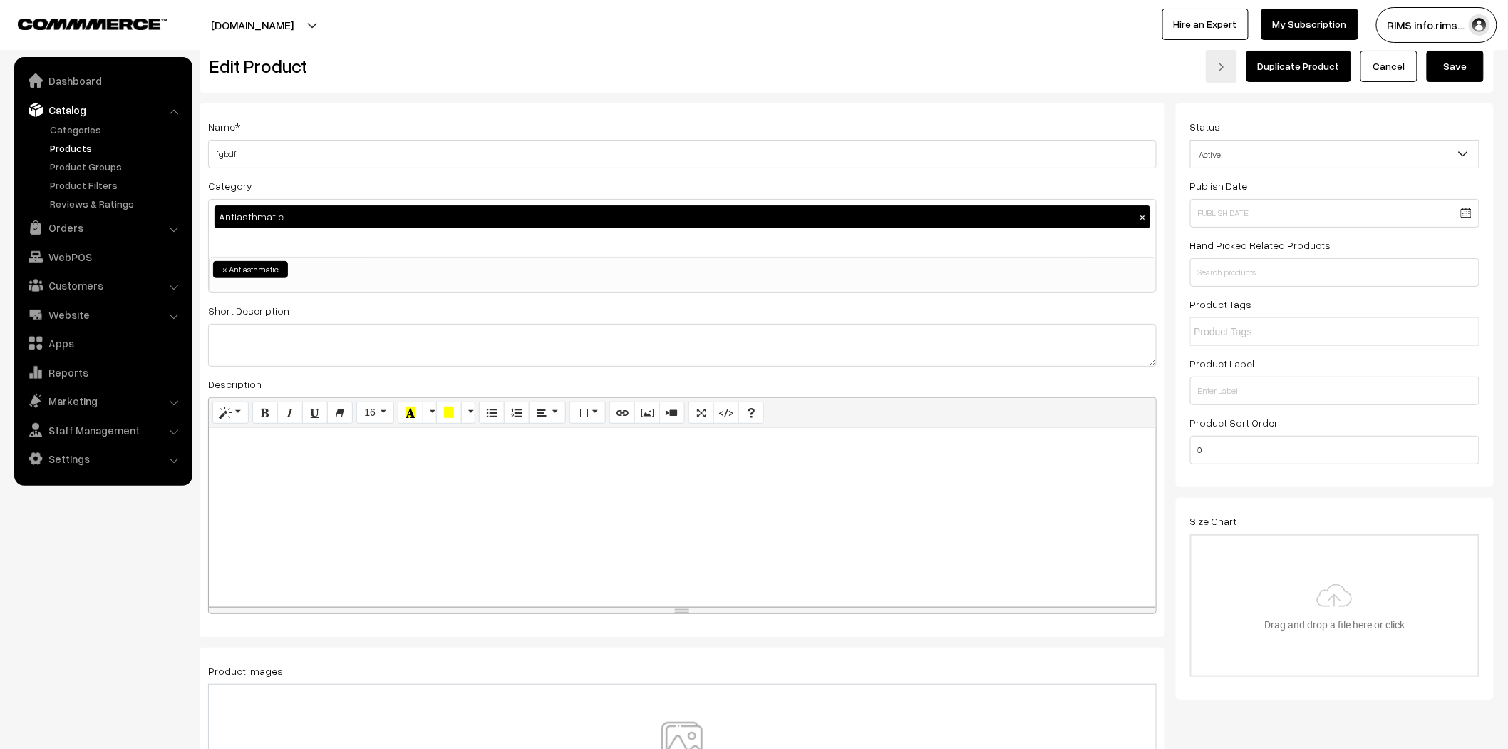
scroll to position [0, 0]
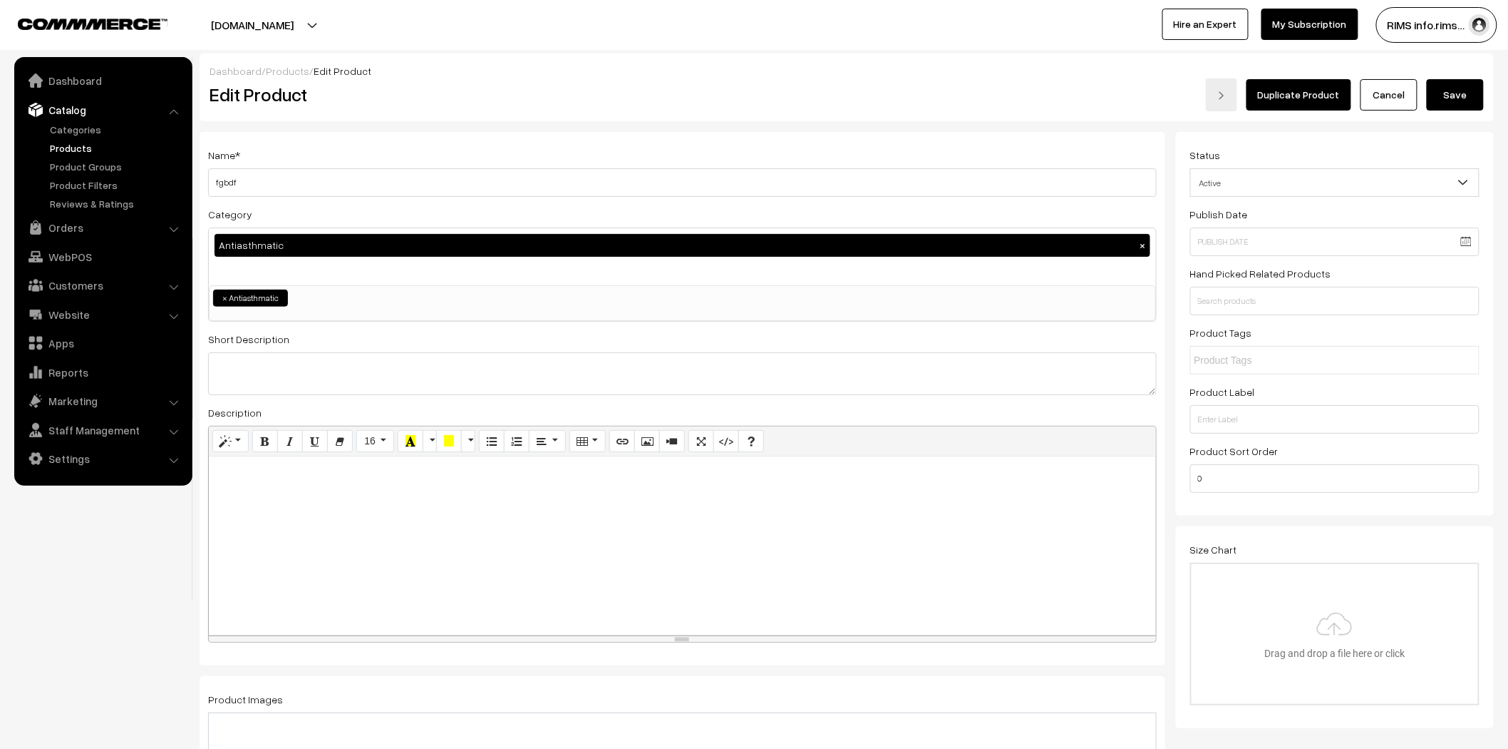
type input "55.00"
click at [1439, 105] on button "Save" at bounding box center [1455, 94] width 57 height 31
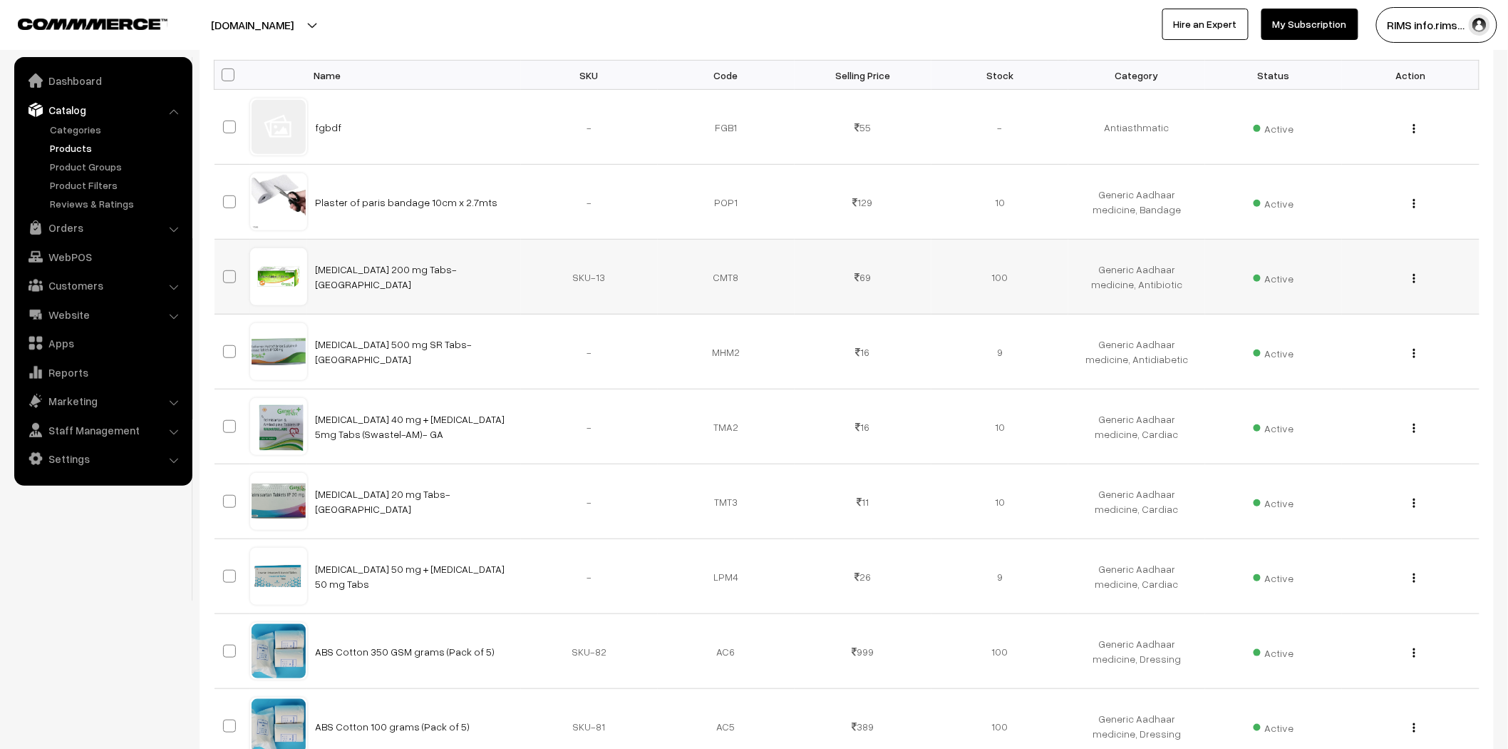
scroll to position [237, 0]
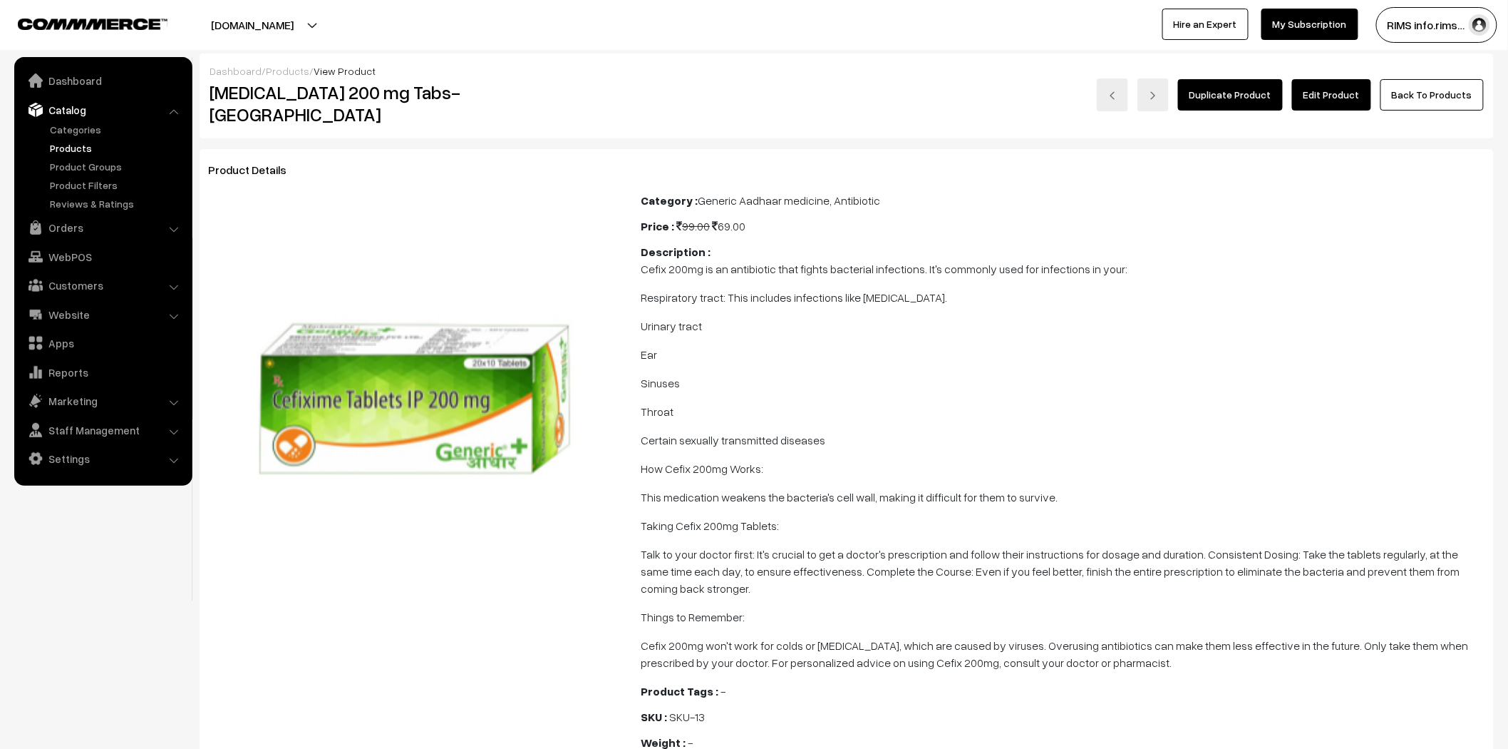
click at [1328, 98] on link "Edit Product" at bounding box center [1331, 94] width 79 height 31
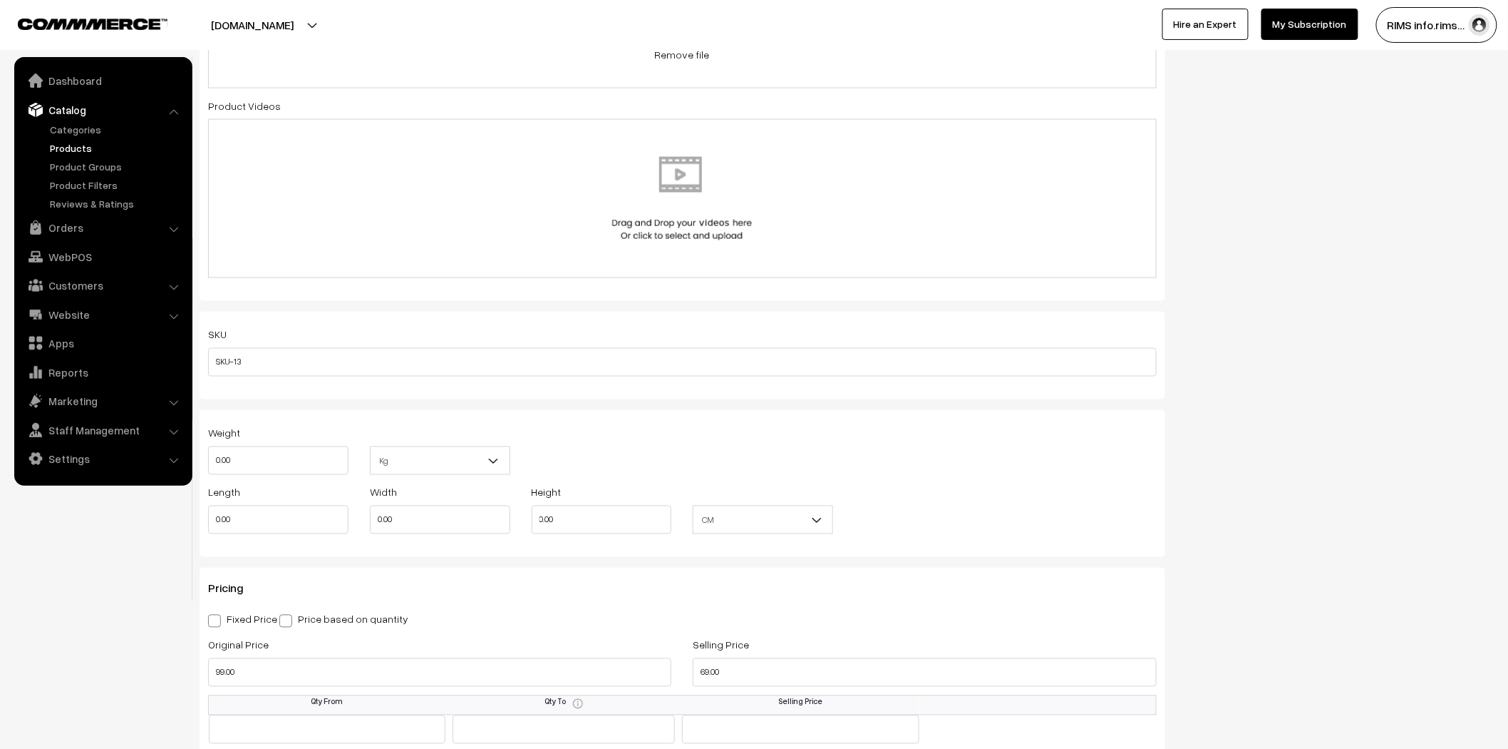
scroll to position [950, 0]
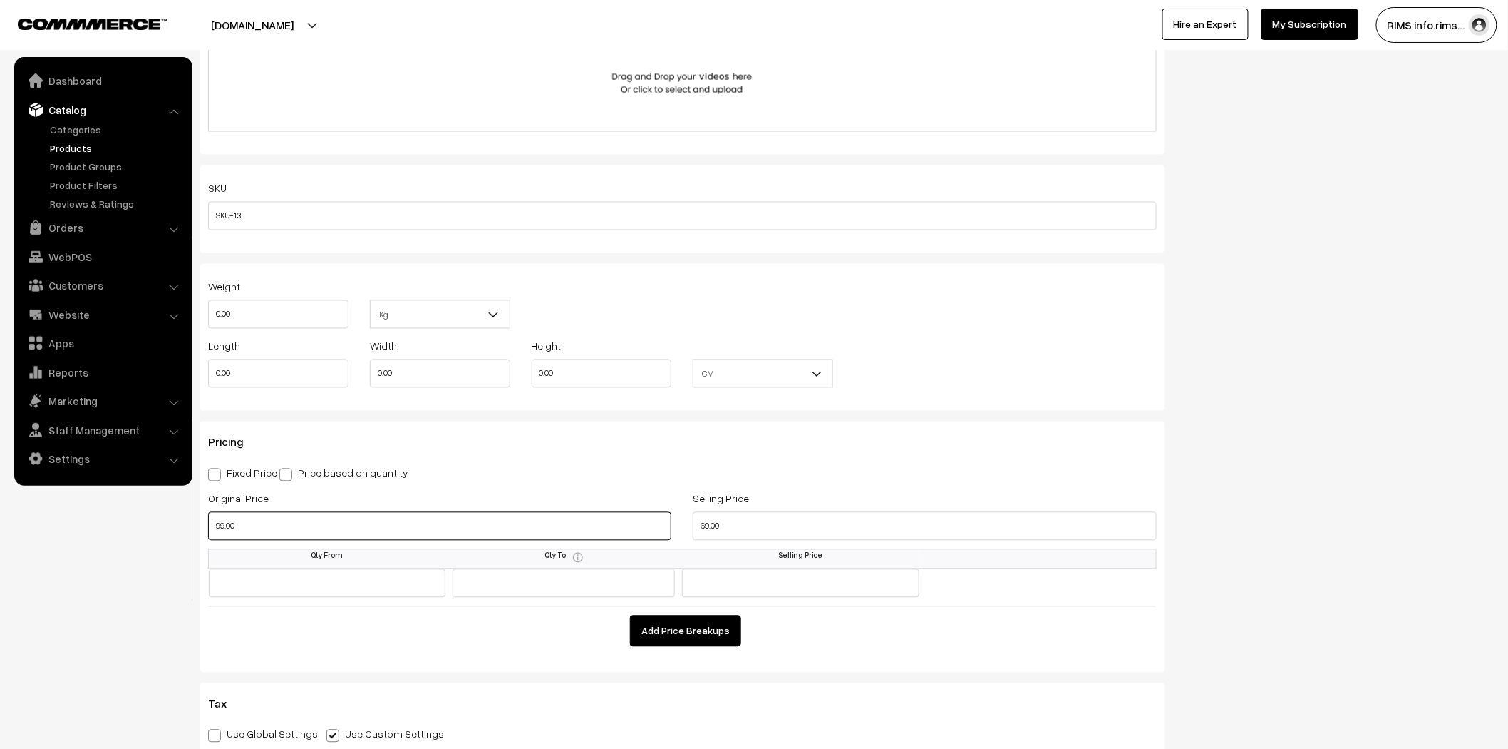
drag, startPoint x: 234, startPoint y: 530, endPoint x: 212, endPoint y: 531, distance: 22.1
click at [211, 532] on input "99.00" at bounding box center [439, 526] width 463 height 29
type input "111.00"
drag, startPoint x: 736, startPoint y: 531, endPoint x: 687, endPoint y: 525, distance: 49.6
click at [687, 525] on div "Selling Price 69.00" at bounding box center [924, 519] width 485 height 59
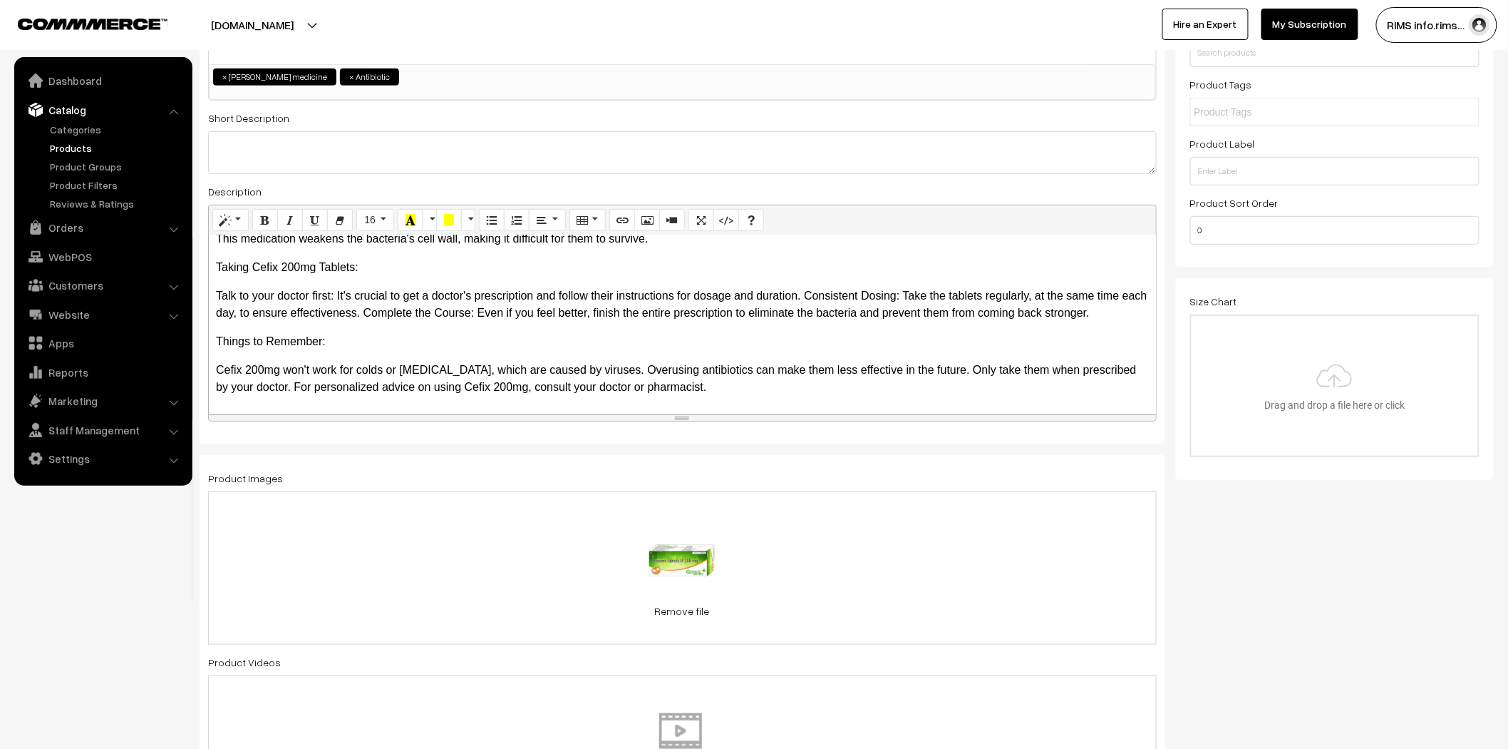
scroll to position [0, 0]
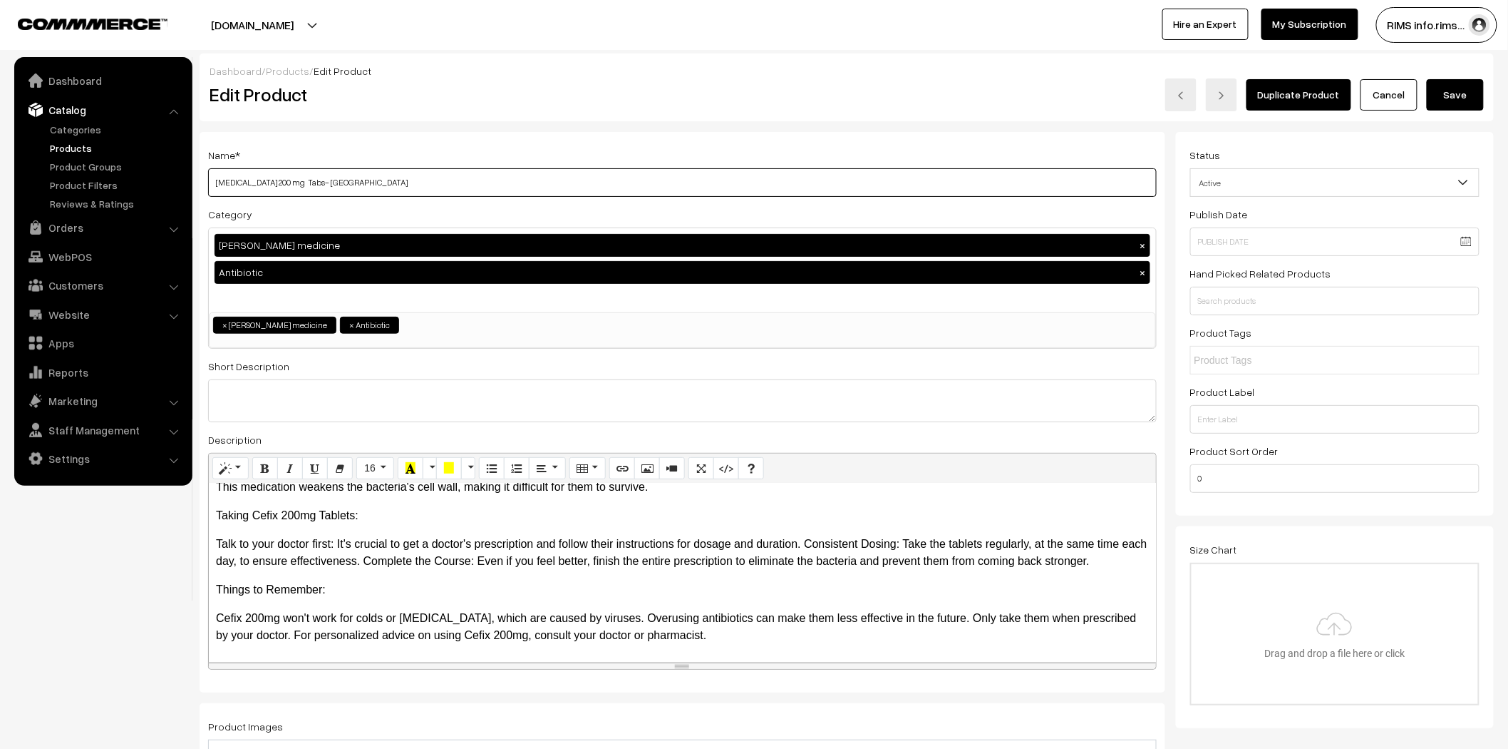
type input "99.00"
drag, startPoint x: 339, startPoint y: 181, endPoint x: 210, endPoint y: 180, distance: 129.8
click at [210, 180] on input "[MEDICAL_DATA] 200 mg Tabs- [GEOGRAPHIC_DATA]" at bounding box center [682, 182] width 949 height 29
click at [1474, 90] on button "Save" at bounding box center [1455, 94] width 57 height 31
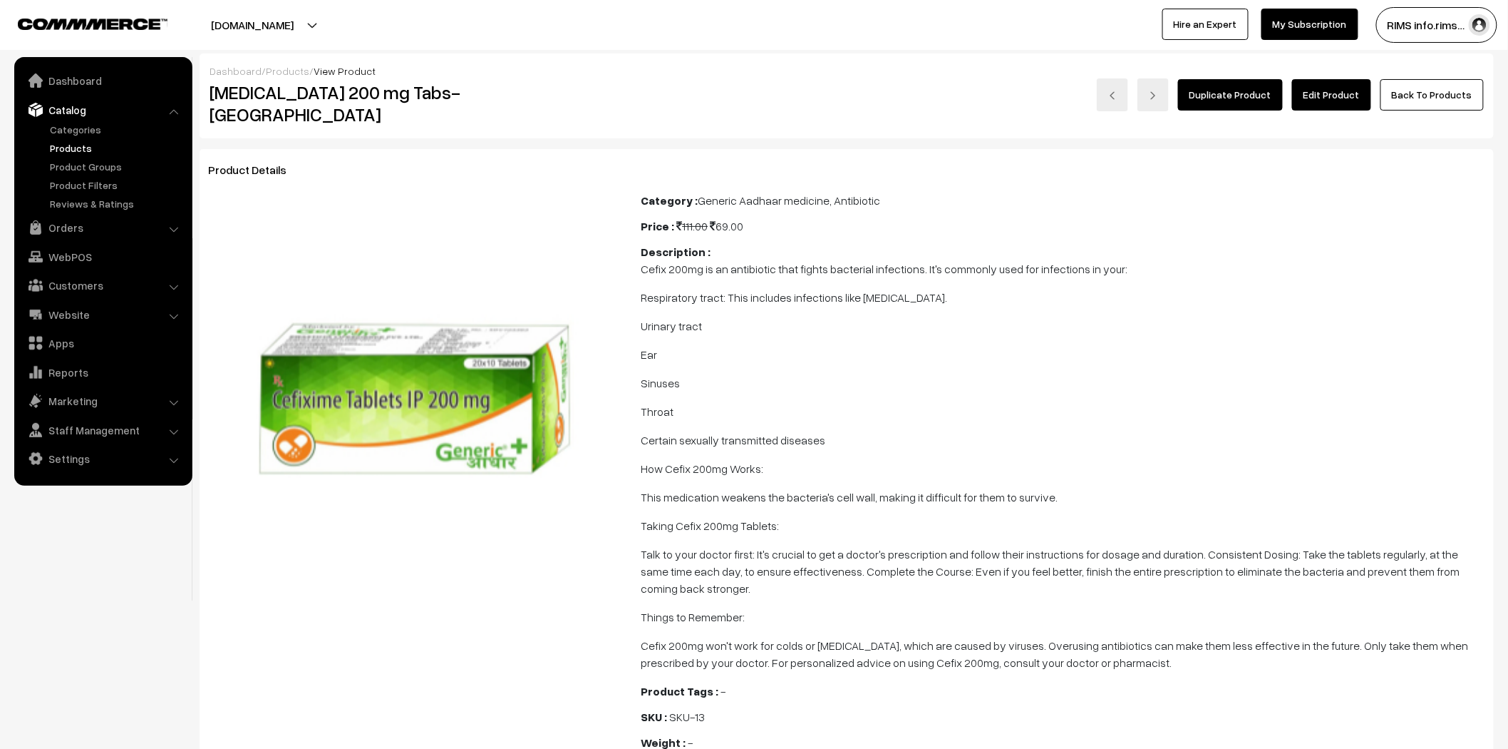
click at [1346, 101] on link "Edit Product" at bounding box center [1331, 94] width 79 height 31
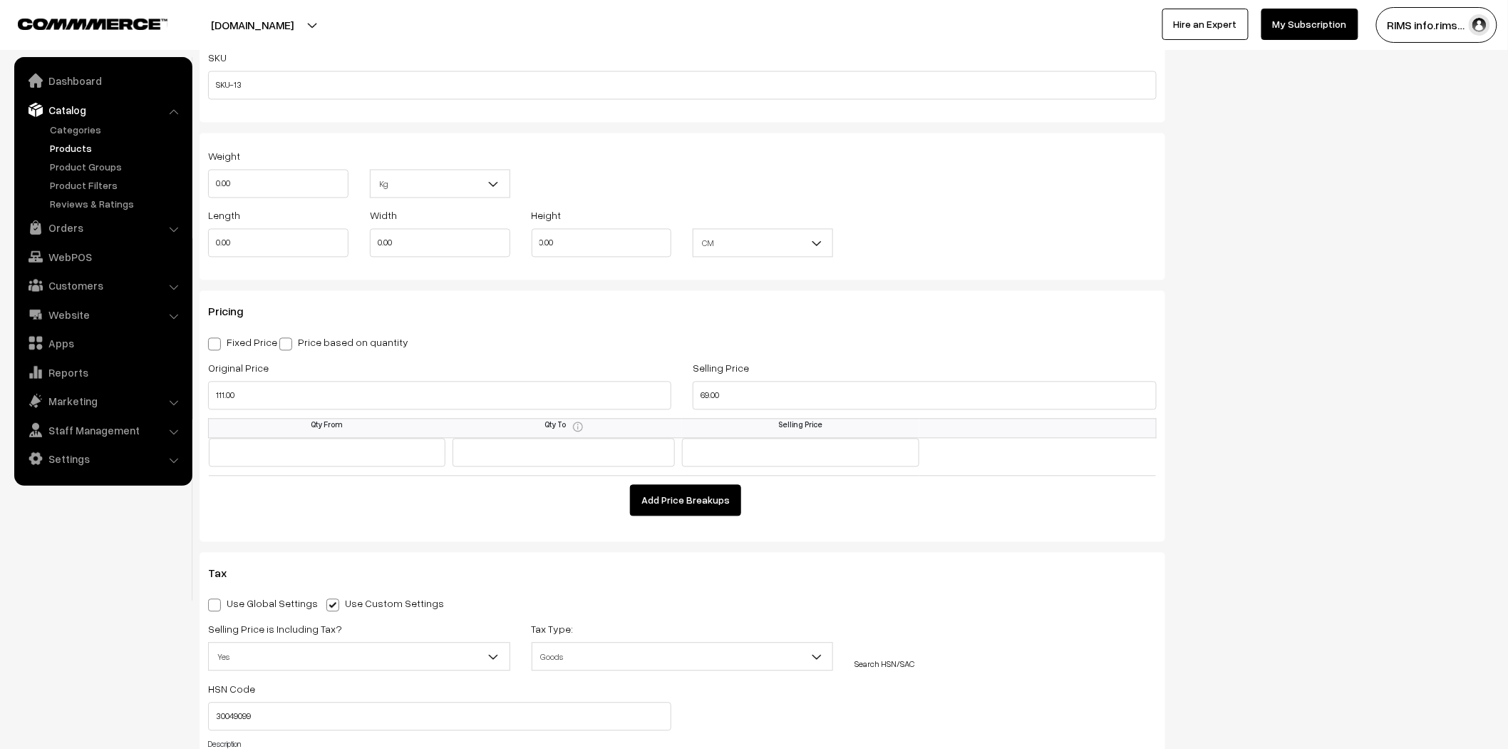
scroll to position [1109, 0]
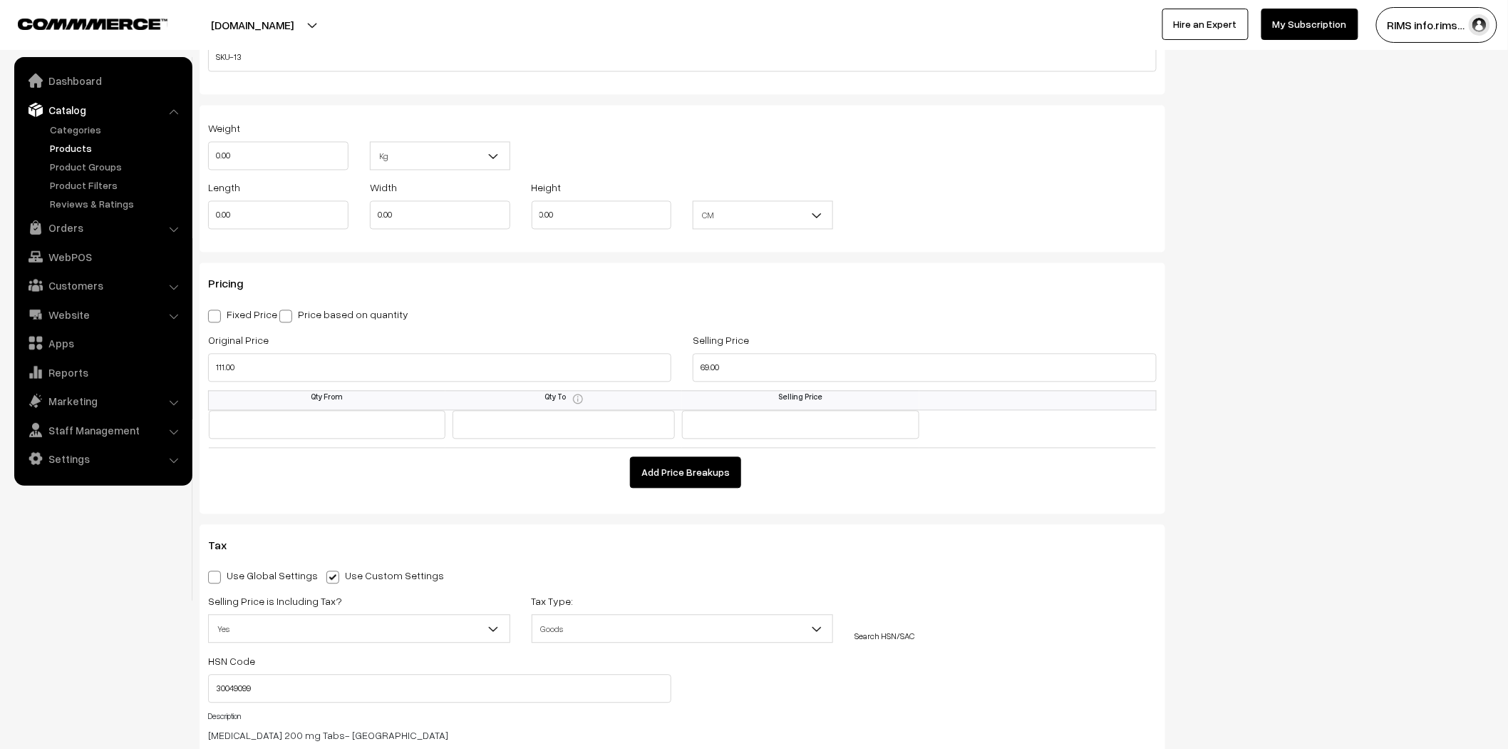
click at [217, 579] on span at bounding box center [214, 577] width 13 height 13
click at [217, 579] on input "Use Global Settings" at bounding box center [212, 574] width 9 height 9
radio input "true"
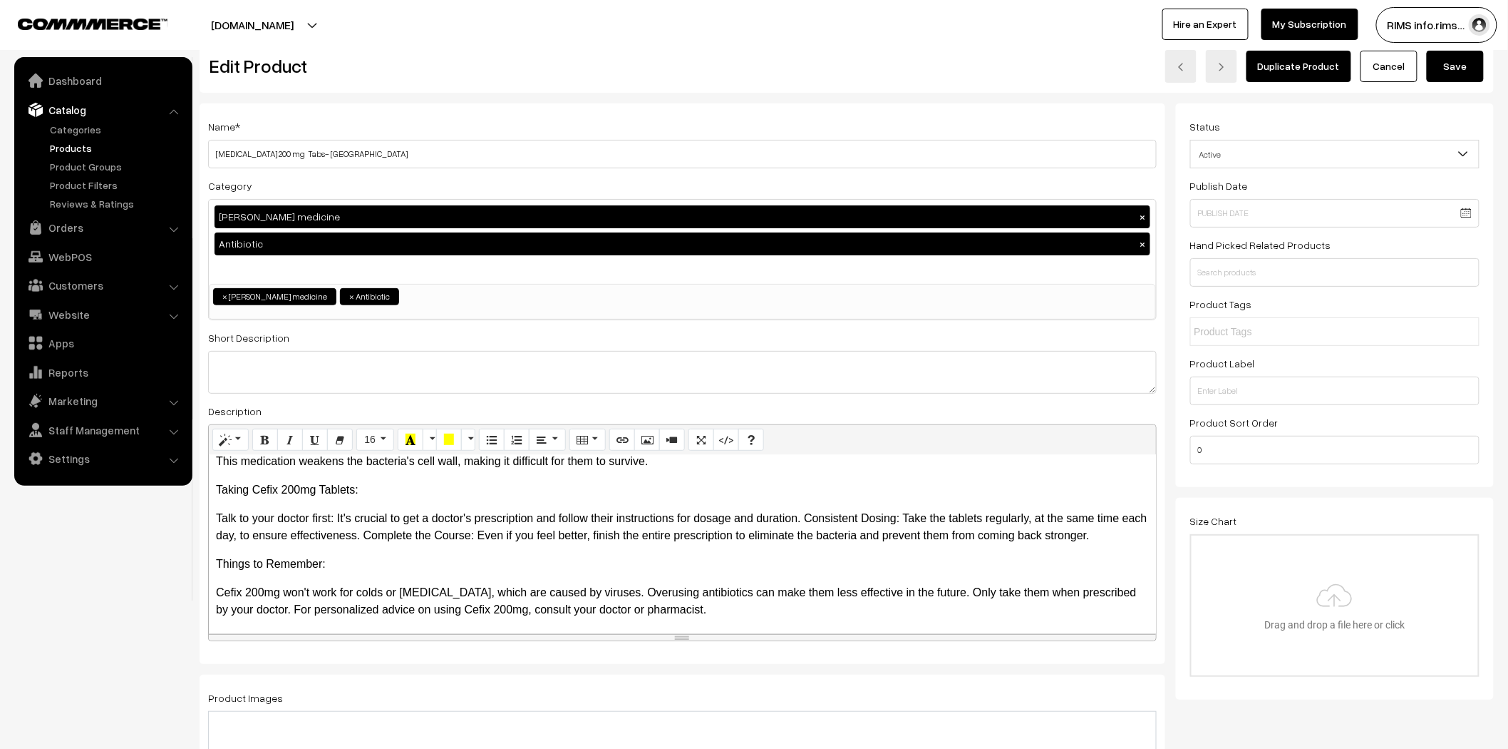
scroll to position [0, 0]
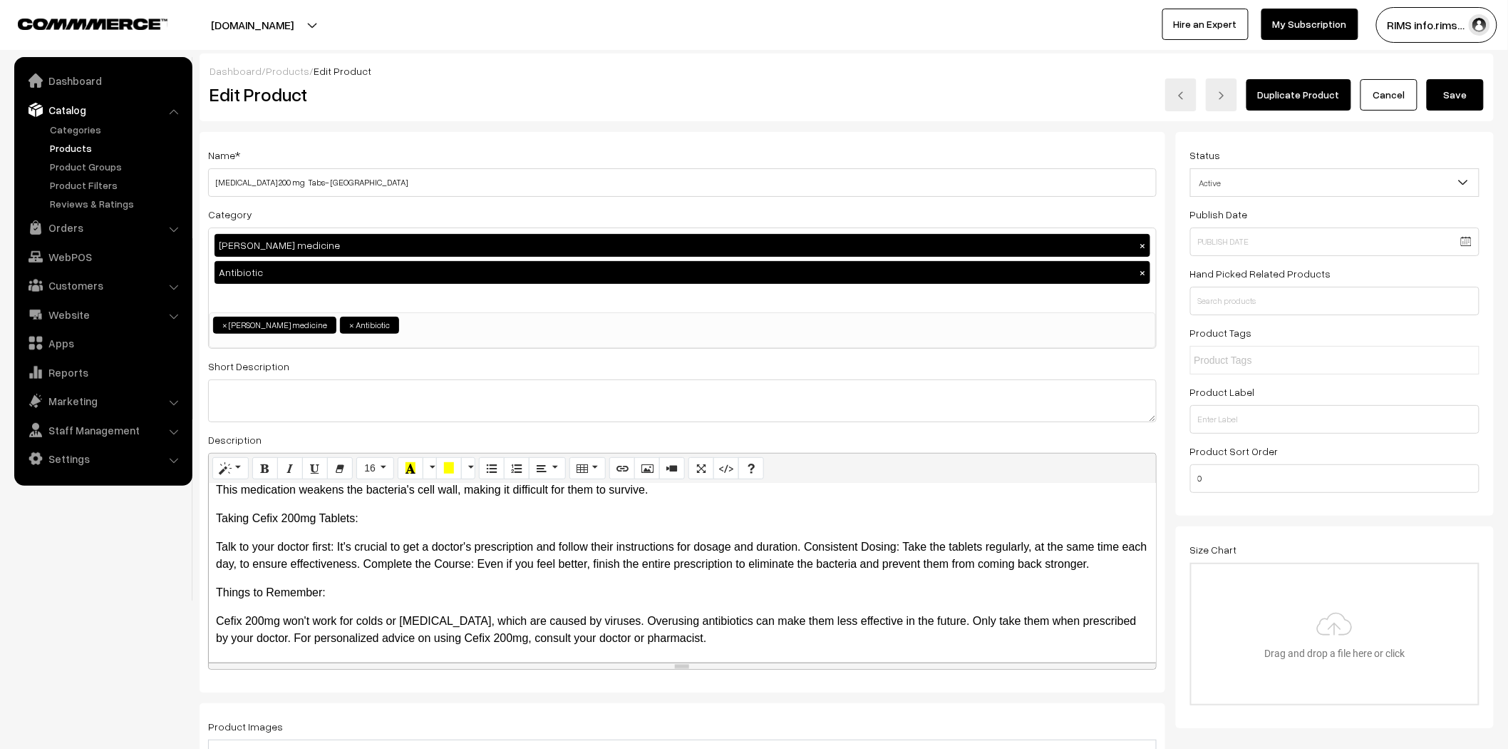
click at [1456, 89] on button "Save" at bounding box center [1455, 94] width 57 height 31
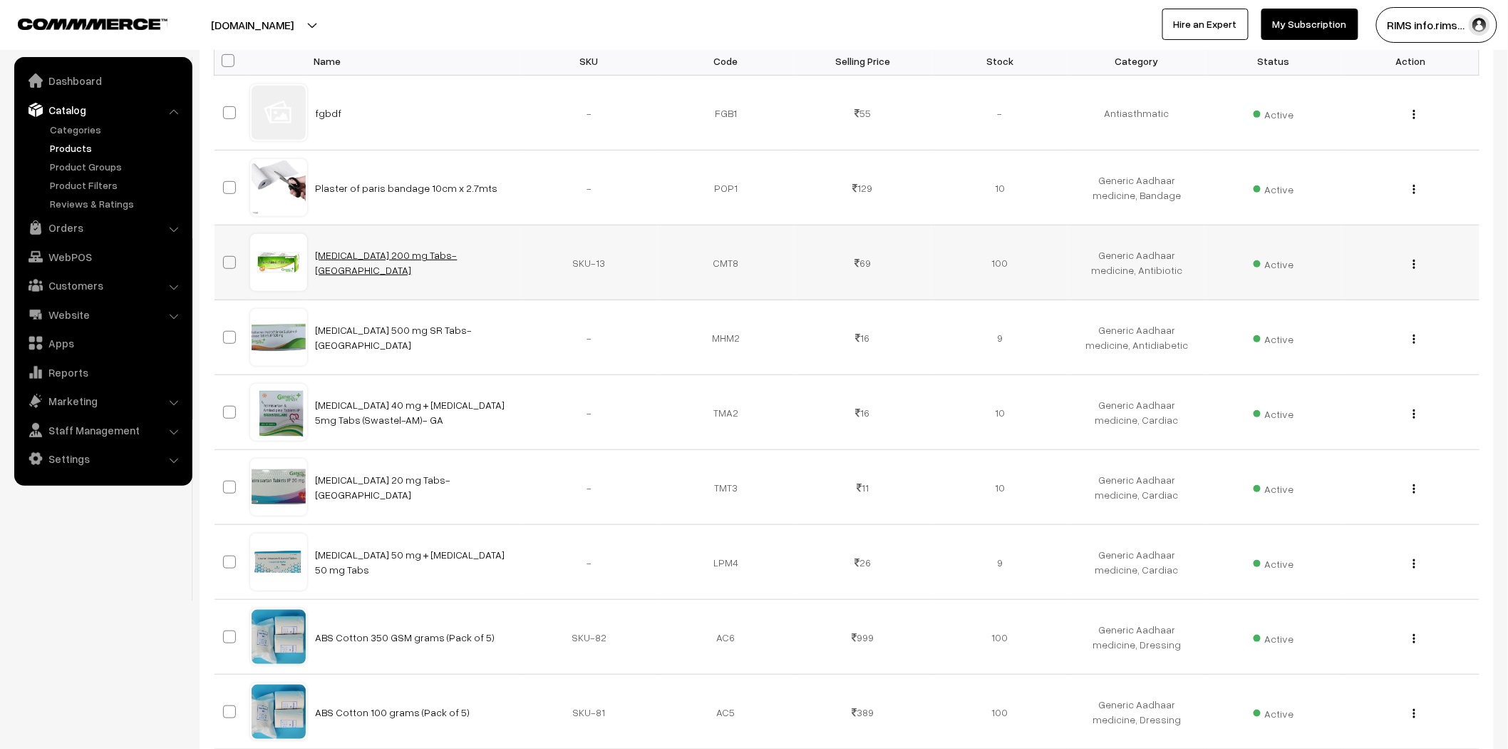
scroll to position [237, 0]
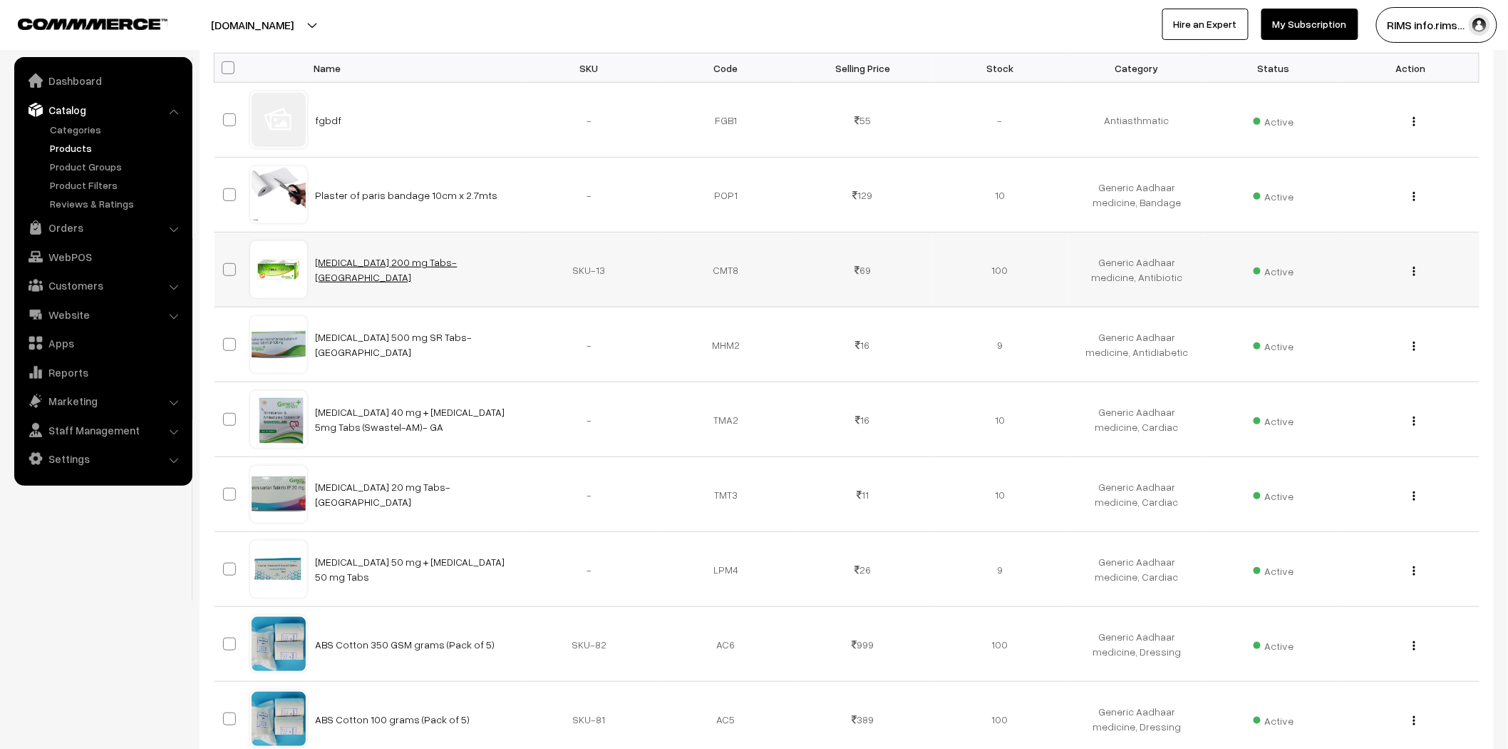
drag, startPoint x: 352, startPoint y: 278, endPoint x: 361, endPoint y: 267, distance: 13.7
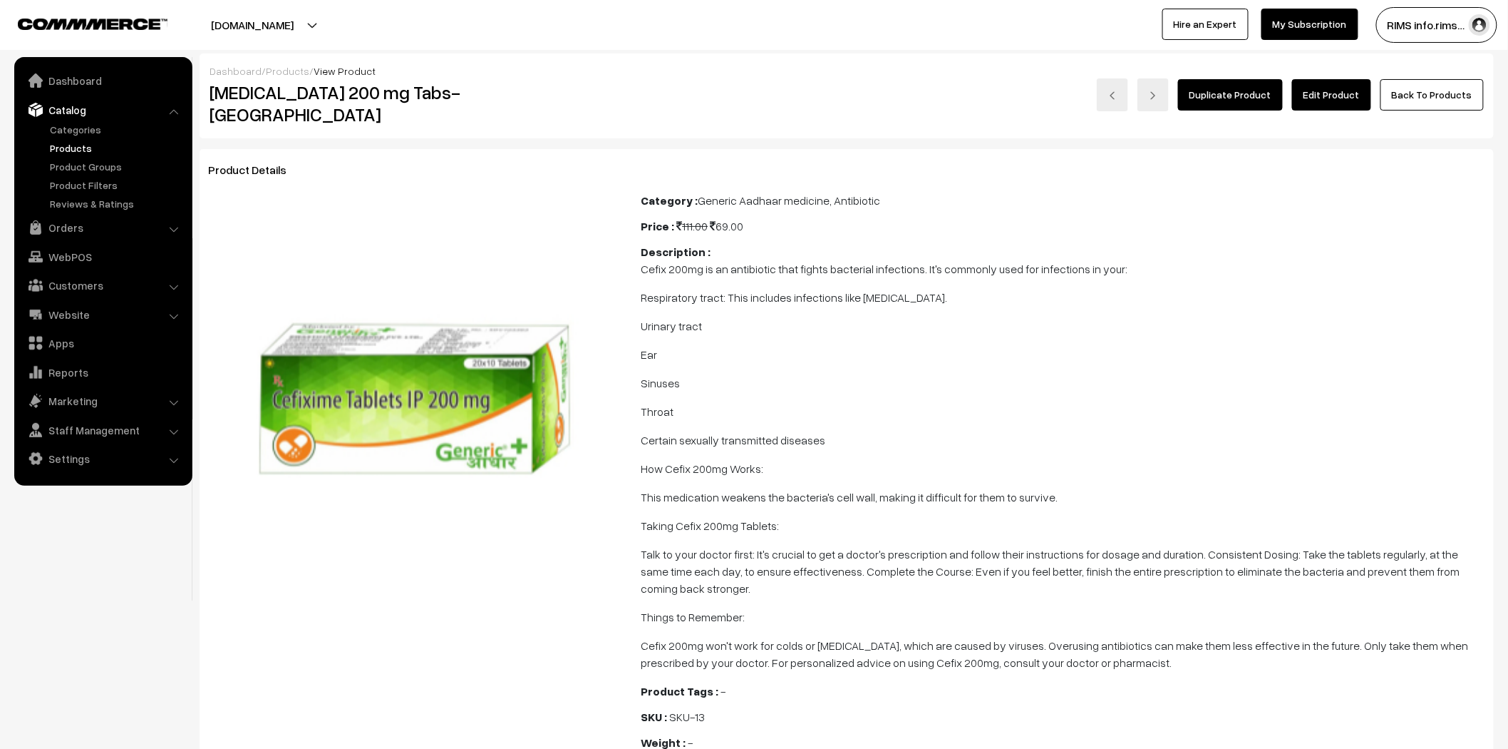
click at [1310, 102] on link "Edit Product" at bounding box center [1331, 94] width 79 height 31
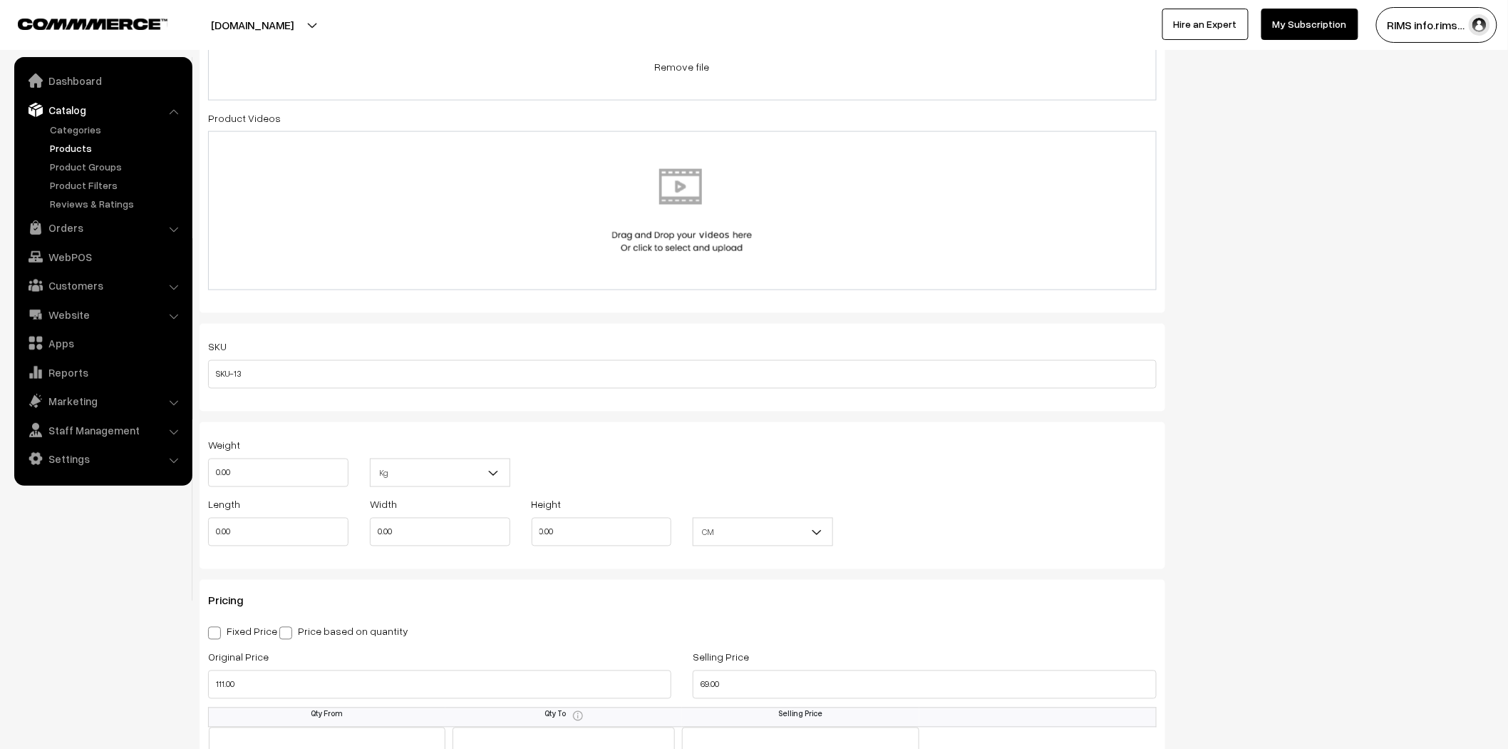
scroll to position [1109, 0]
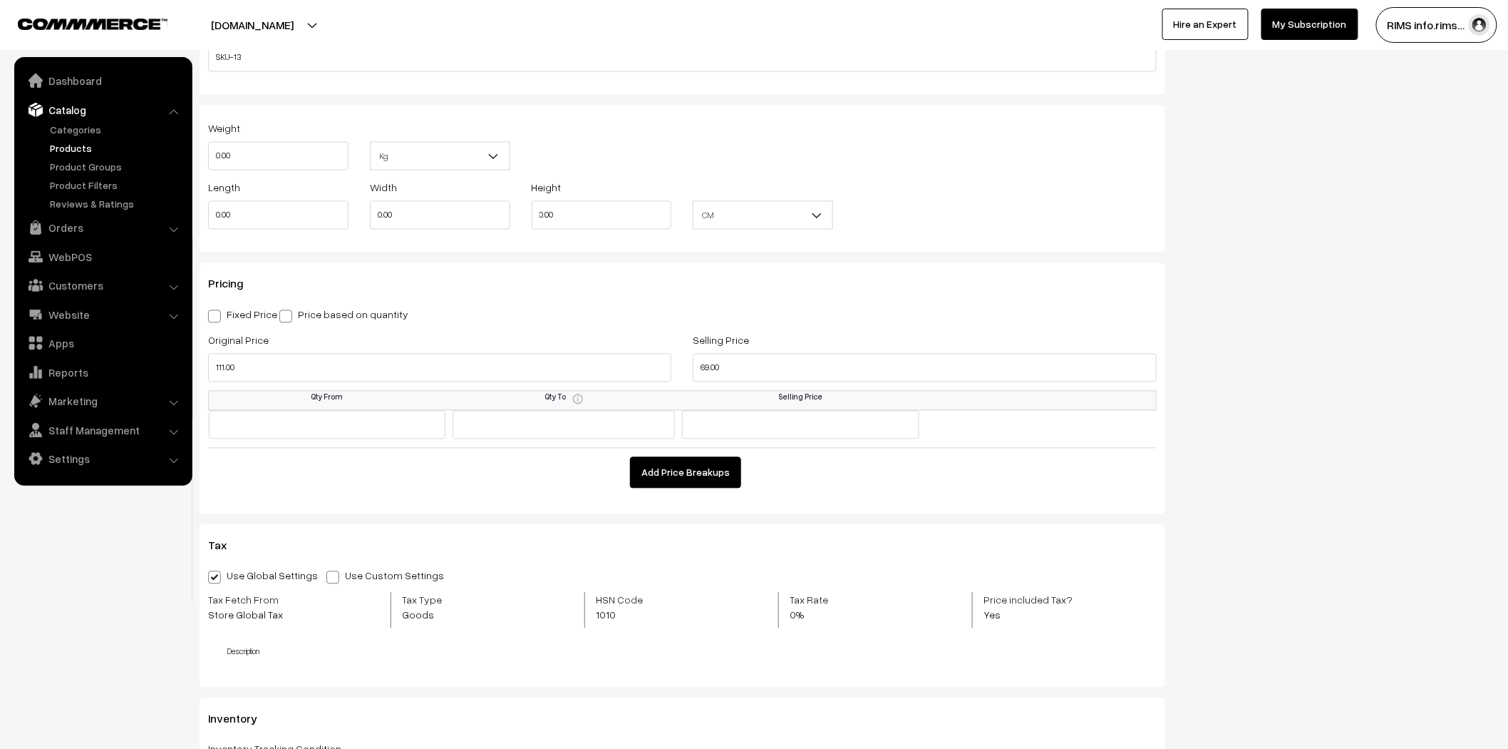
click at [212, 322] on span at bounding box center [214, 316] width 13 height 13
click at [212, 319] on input "Fixed Price" at bounding box center [212, 313] width 9 height 9
radio input "true"
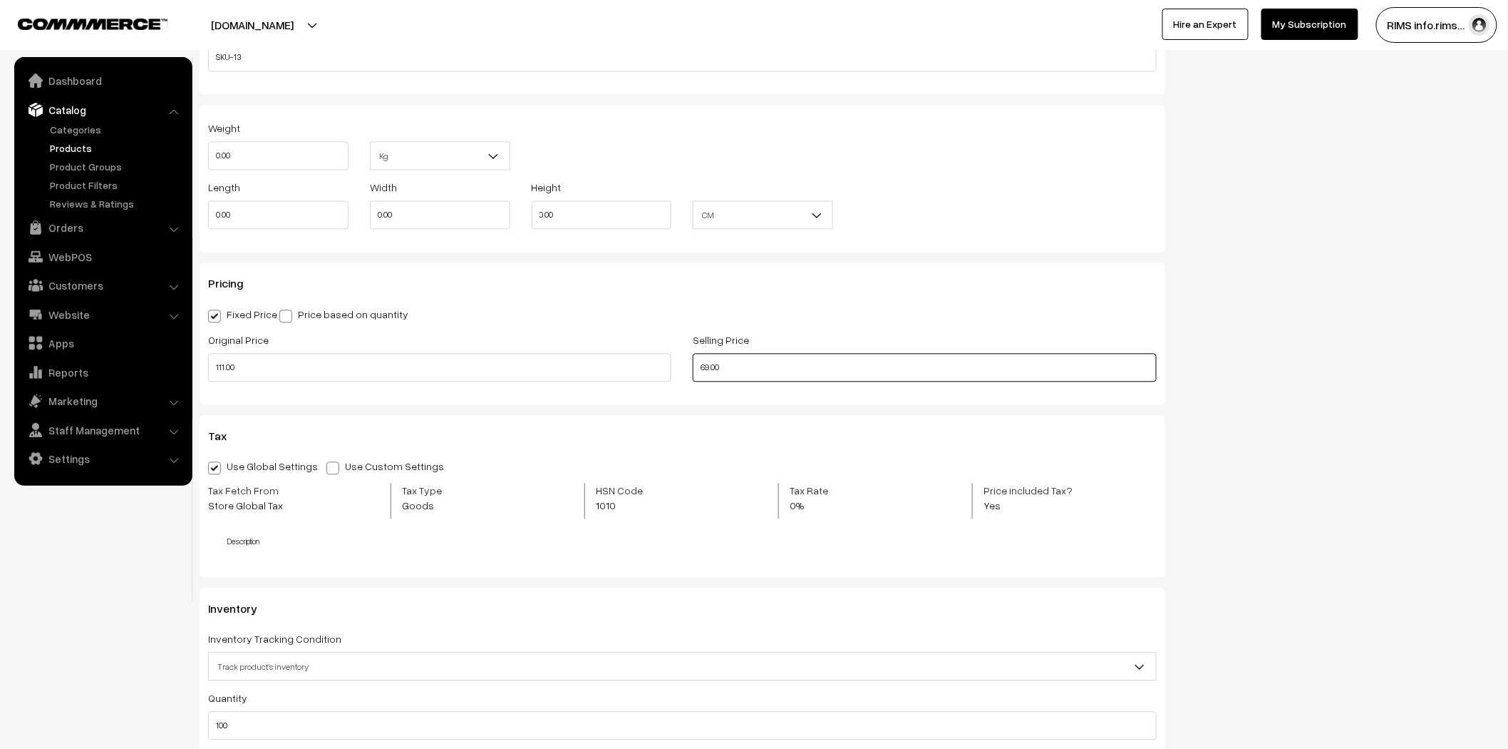
drag, startPoint x: 739, startPoint y: 366, endPoint x: 675, endPoint y: 361, distance: 64.4
click at [675, 364] on div "Original Price 111.00 Selling Price 69.00" at bounding box center [682, 360] width 970 height 59
type input "99.00"
drag, startPoint x: 1359, startPoint y: 361, endPoint x: 1347, endPoint y: 362, distance: 12.1
click at [1360, 361] on div "Status Active Inactive Active Publish Date Product Type -- Select -- -- Select …" at bounding box center [1340, 103] width 329 height 2160
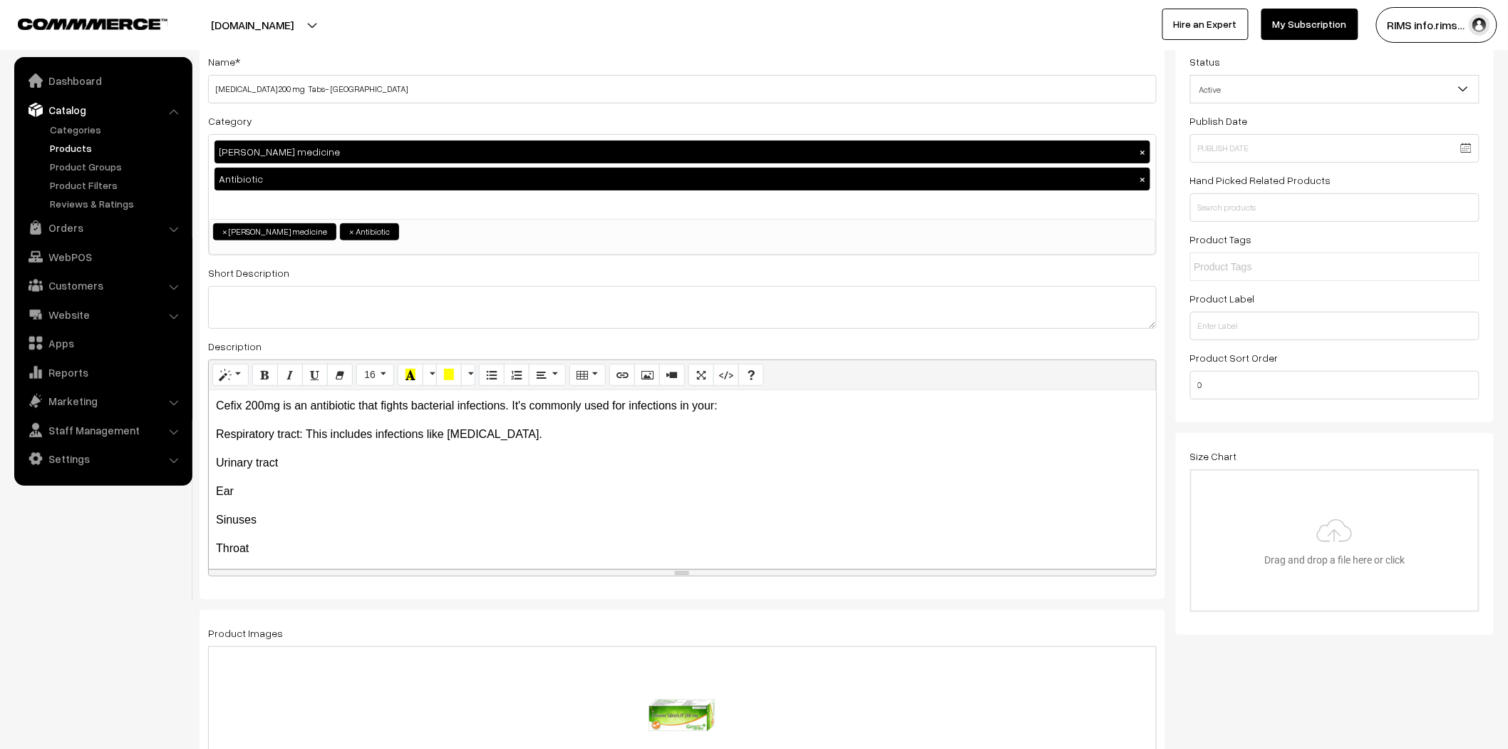
scroll to position [0, 0]
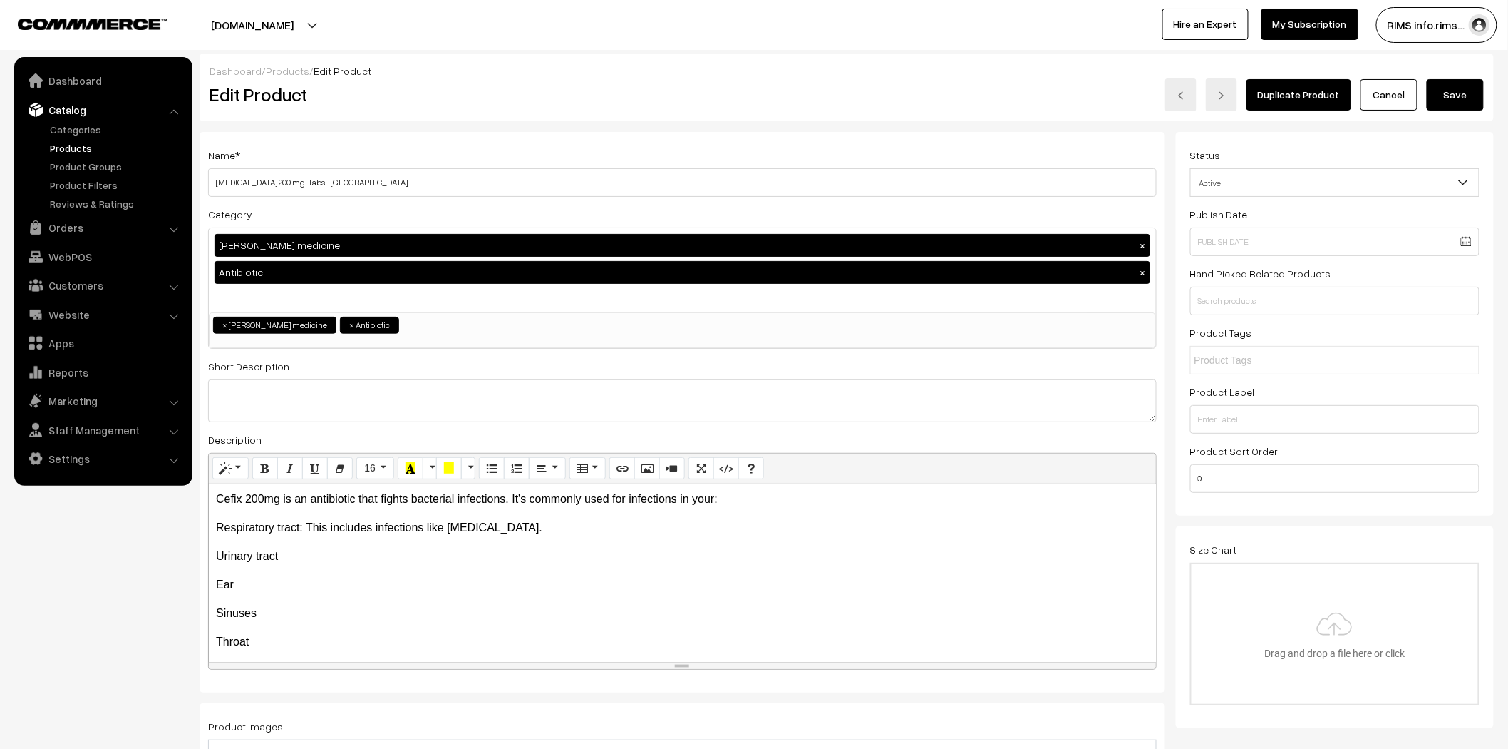
click at [1446, 87] on button "Save" at bounding box center [1455, 94] width 57 height 31
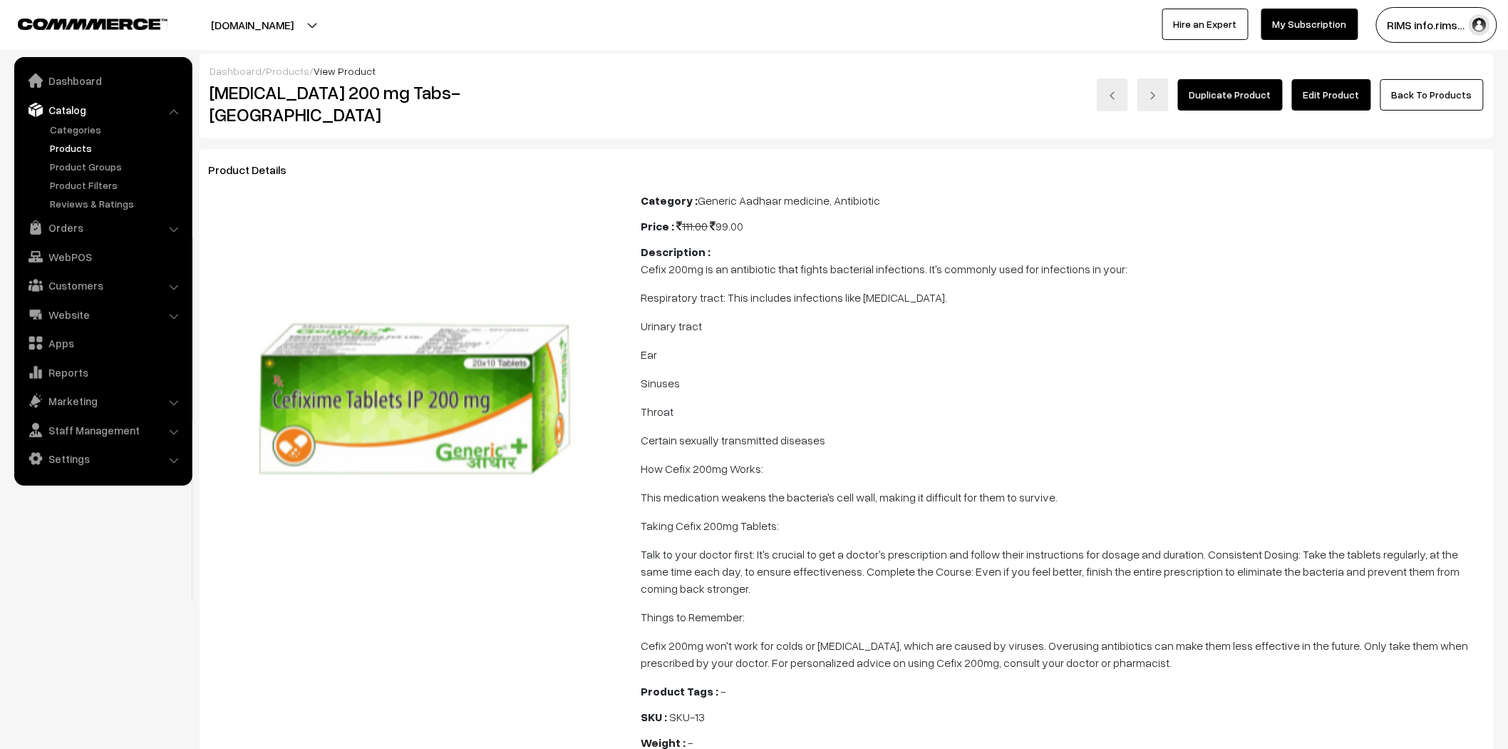
click at [1337, 89] on link "Edit Product" at bounding box center [1331, 94] width 79 height 31
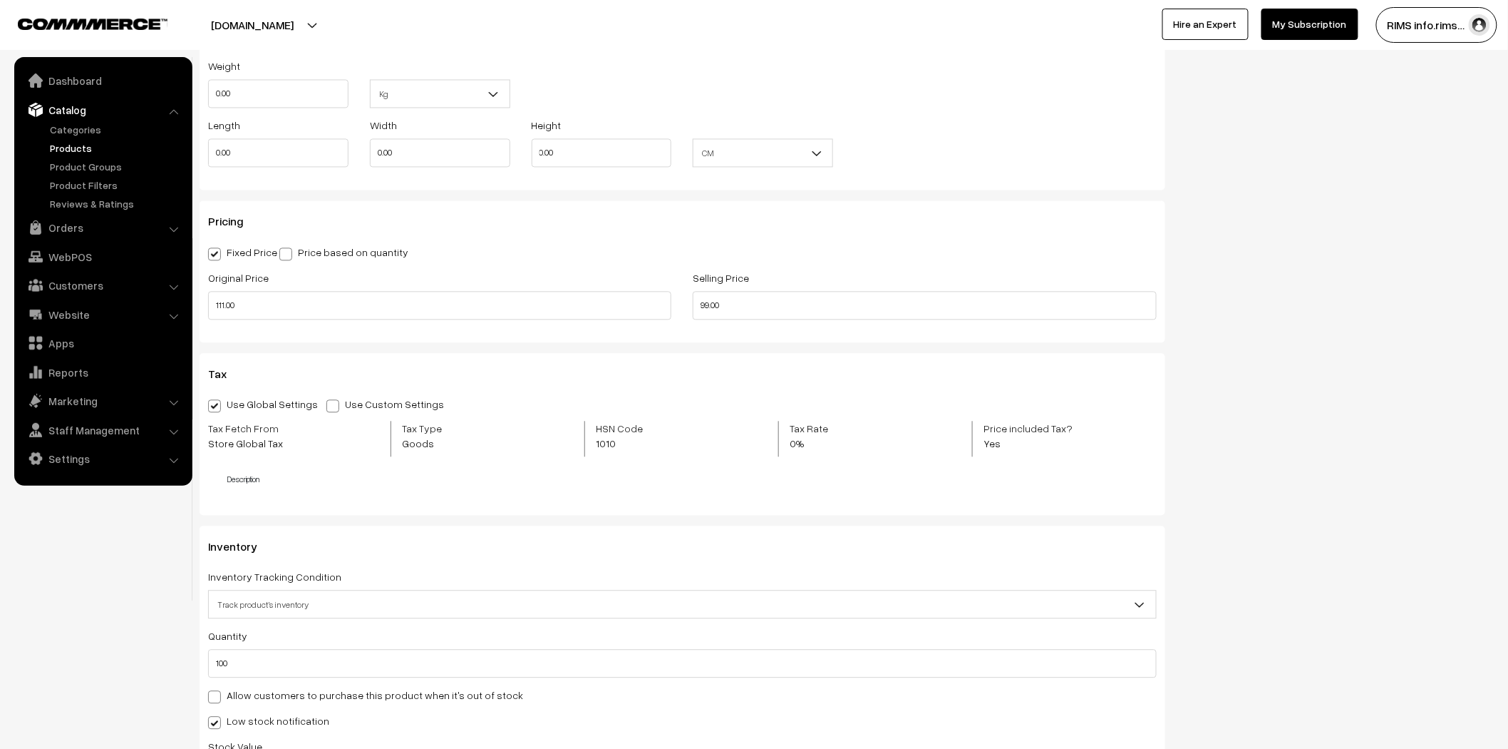
scroll to position [1188, 0]
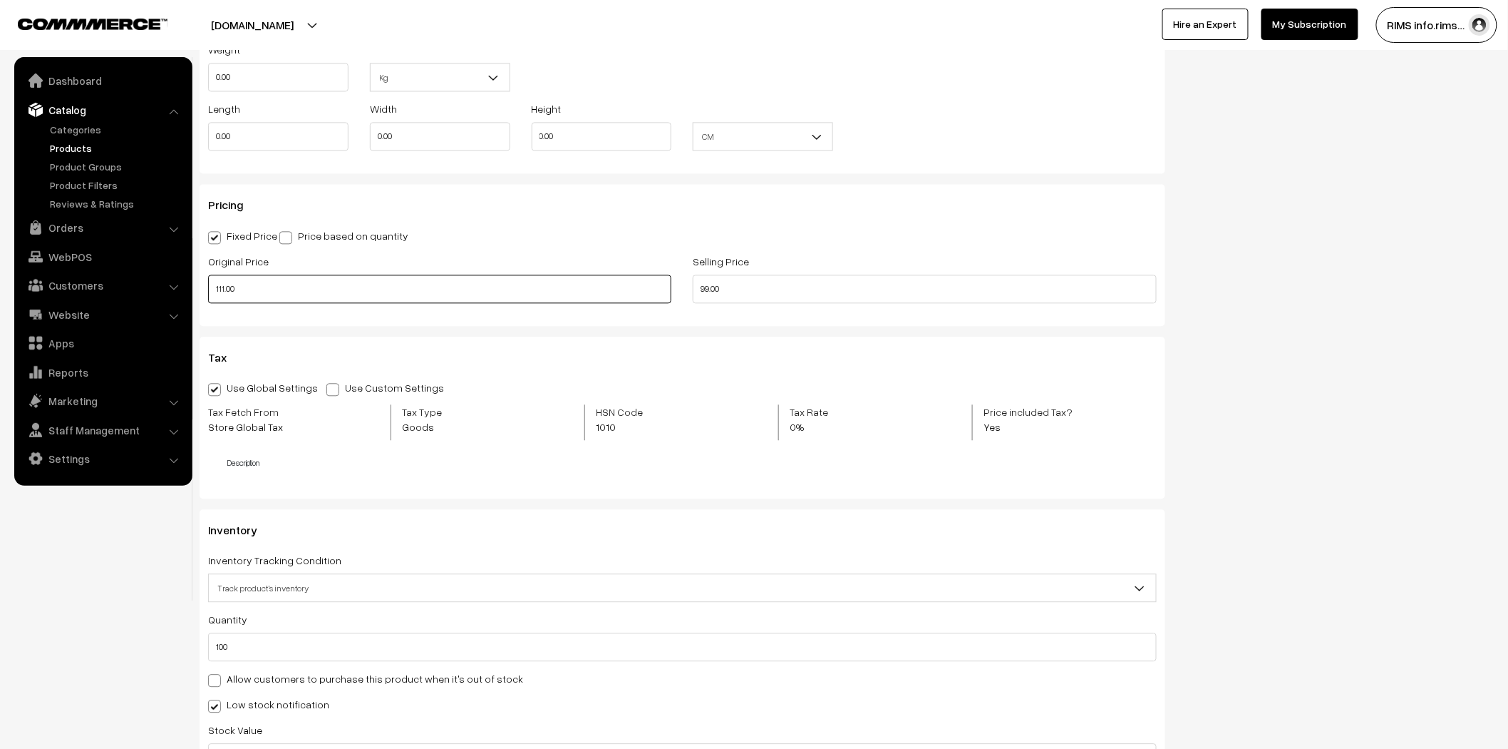
drag, startPoint x: 254, startPoint y: 289, endPoint x: 185, endPoint y: 297, distance: 68.9
click at [185, 297] on body "Thank you for showing interest. Our team will call you shortly. Close [DOMAIN_N…" at bounding box center [754, 444] width 1508 height 3265
type input "99.00"
click at [688, 297] on div "Selling Price 99.00" at bounding box center [924, 281] width 485 height 59
type input "69.00"
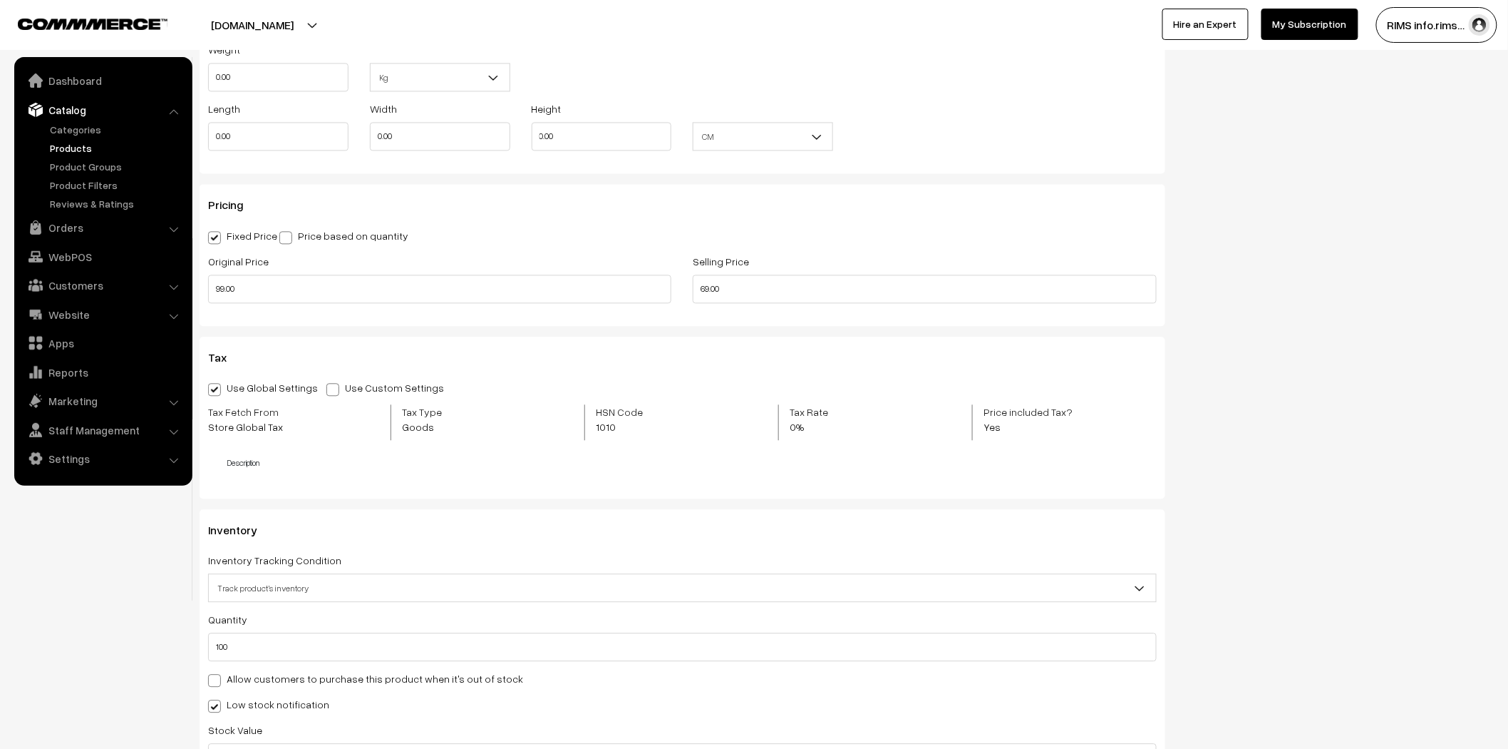
click at [1229, 294] on div "Status Active Inactive Active Publish Date Product Type -- Select -- -- Select …" at bounding box center [1340, 24] width 329 height 2160
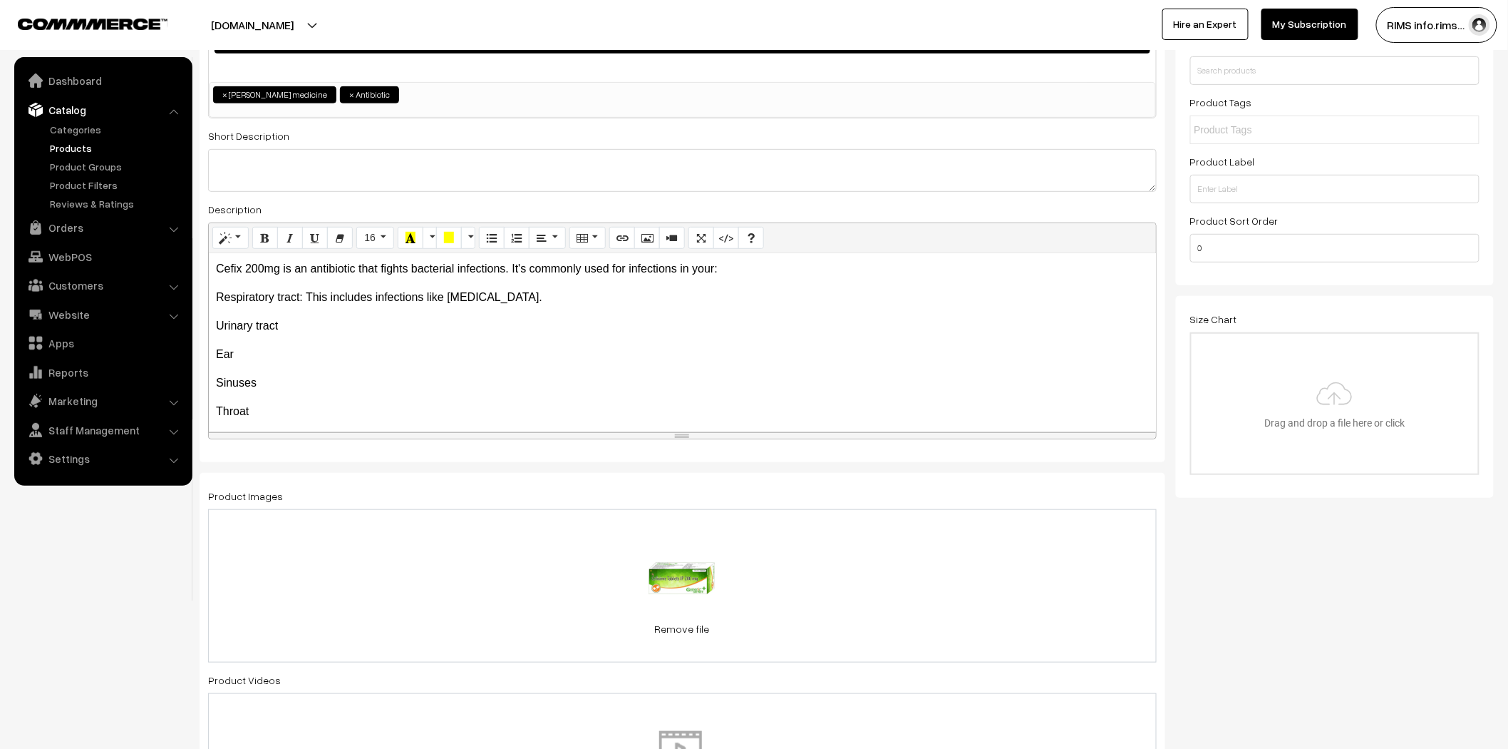
scroll to position [0, 0]
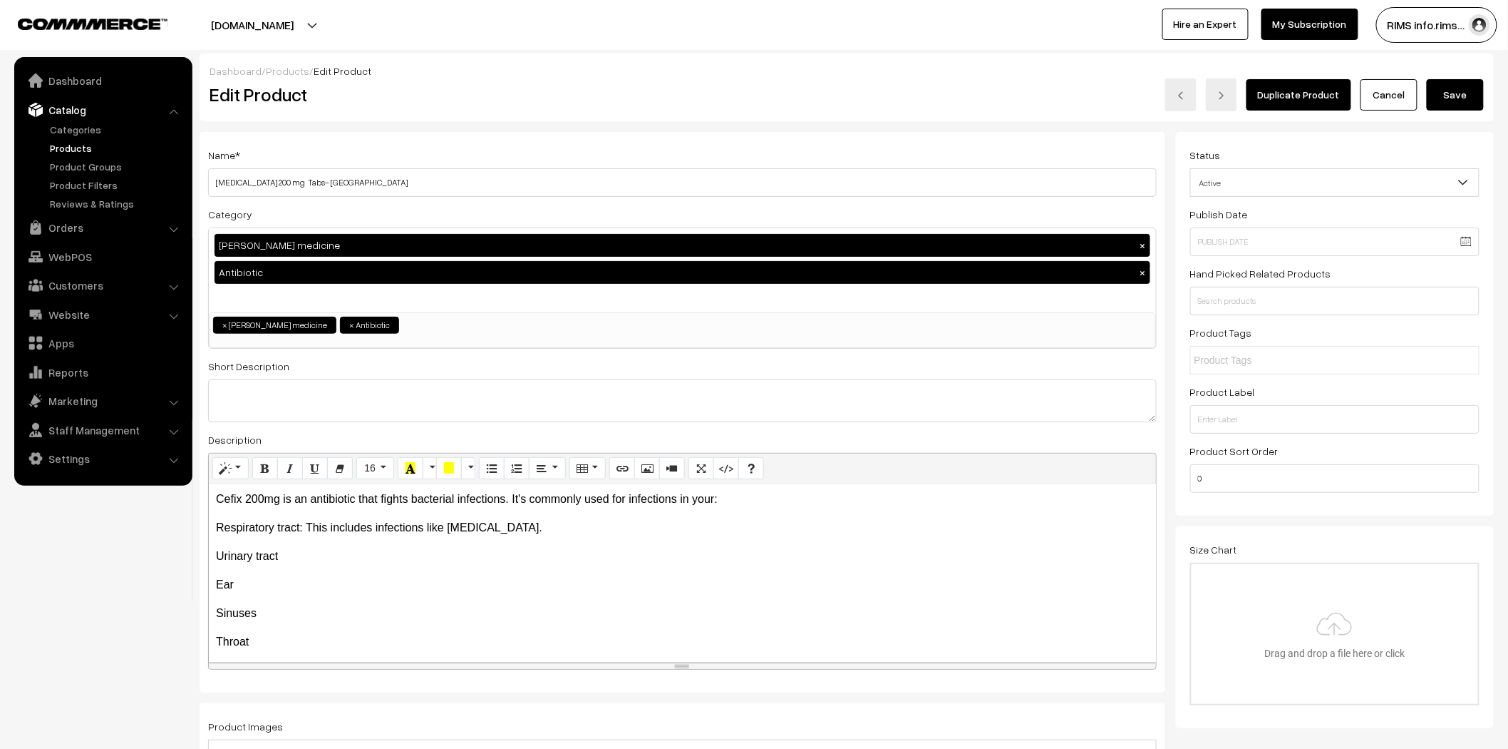
click at [1444, 102] on button "Save" at bounding box center [1455, 94] width 57 height 31
